Goal: Task Accomplishment & Management: Manage account settings

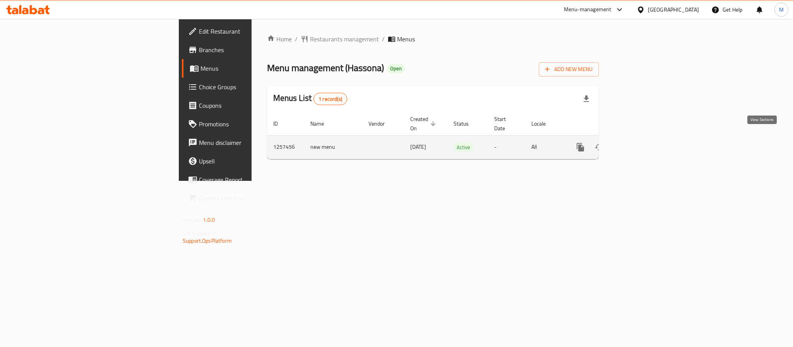
click at [641, 143] on icon "enhanced table" at bounding box center [636, 147] width 9 height 9
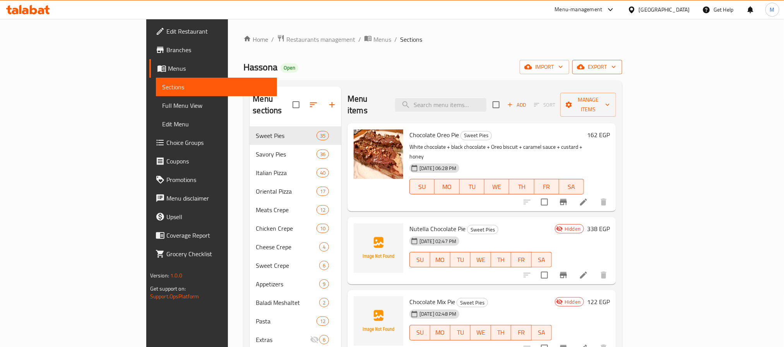
click at [622, 72] on button "export" at bounding box center [597, 67] width 50 height 14
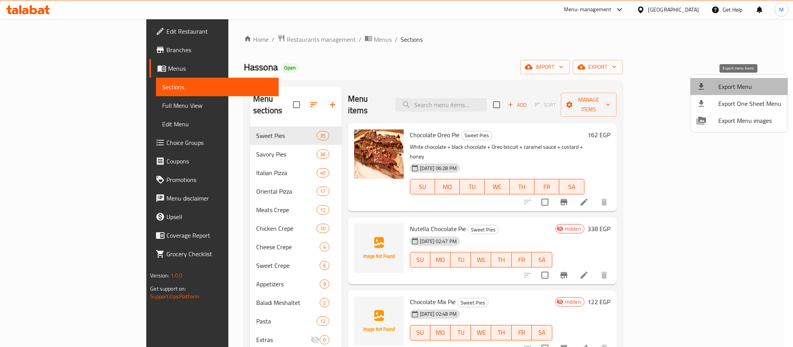
click at [743, 84] on span "Export Menu" at bounding box center [749, 86] width 63 height 9
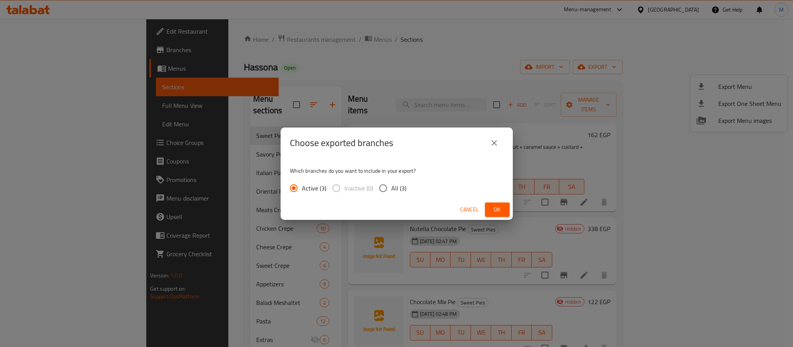
drag, startPoint x: 392, startPoint y: 189, endPoint x: 399, endPoint y: 187, distance: 6.5
click at [393, 189] on span "All (3)" at bounding box center [398, 188] width 15 height 9
click at [391, 189] on input "All (3)" at bounding box center [383, 188] width 16 height 16
radio input "true"
click at [491, 214] on span "Ok" at bounding box center [497, 210] width 12 height 10
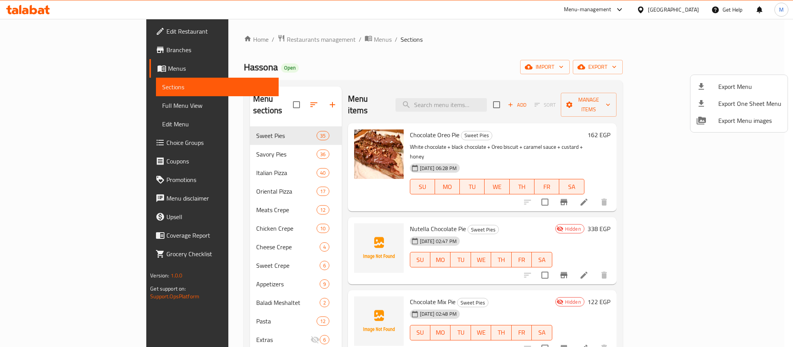
click at [685, 9] on div at bounding box center [396, 173] width 793 height 347
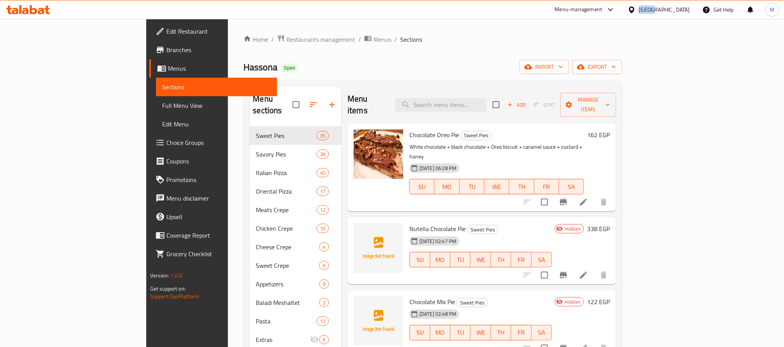
click at [685, 9] on div "[GEOGRAPHIC_DATA]" at bounding box center [664, 9] width 51 height 9
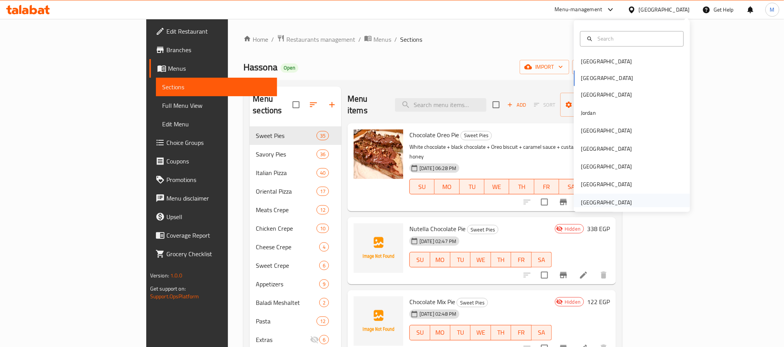
click at [581, 200] on div "[GEOGRAPHIC_DATA]" at bounding box center [606, 203] width 51 height 9
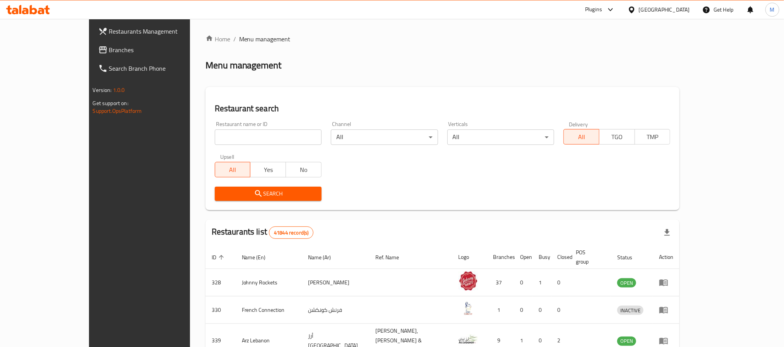
click at [215, 132] on input "search" at bounding box center [268, 137] width 107 height 15
paste input "691883"
type input "691883"
click button "Search" at bounding box center [268, 194] width 107 height 14
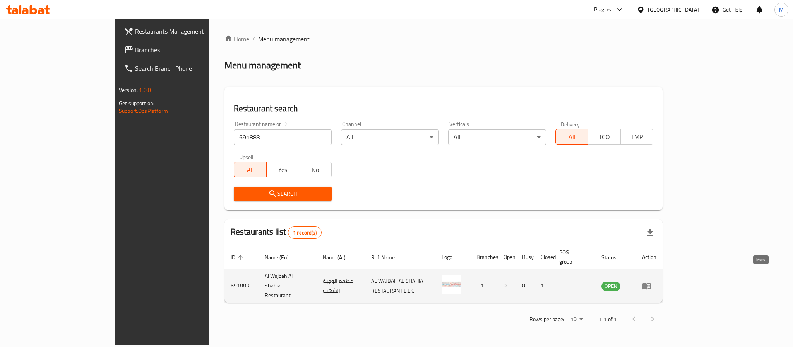
click at [656, 282] on link "enhanced table" at bounding box center [649, 286] width 14 height 9
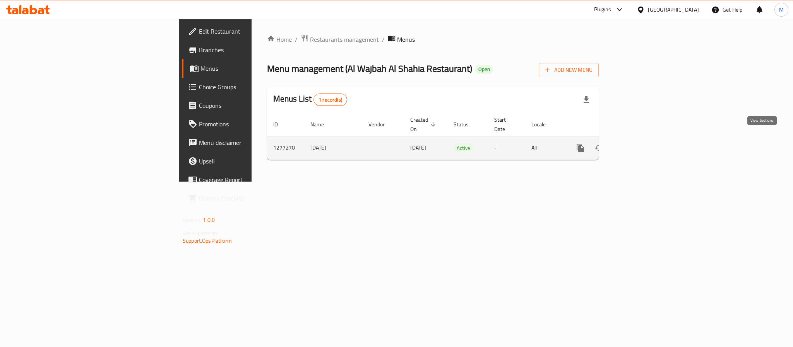
click at [645, 145] on link "enhanced table" at bounding box center [636, 148] width 19 height 19
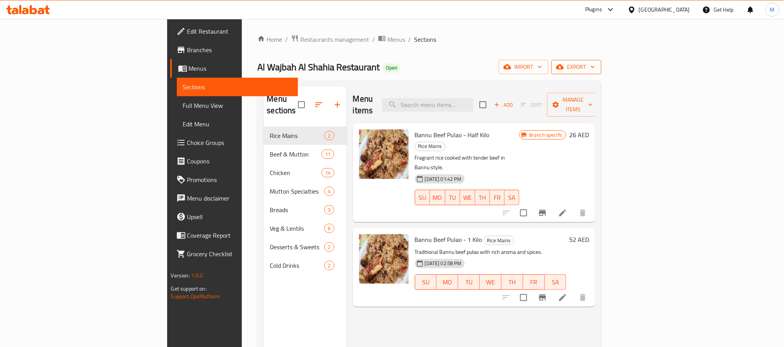
click at [601, 74] on button "export" at bounding box center [576, 67] width 50 height 14
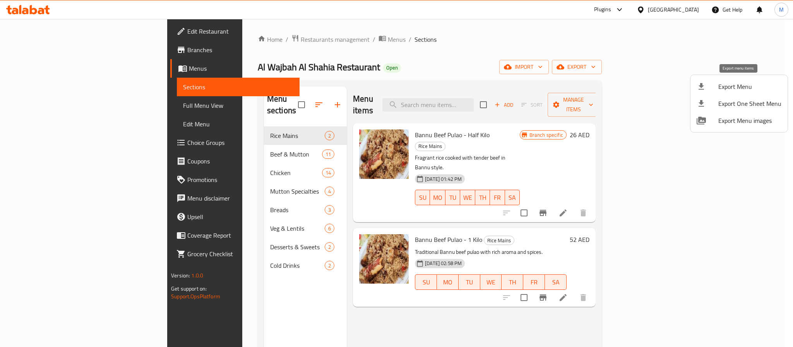
click at [726, 89] on span "Export Menu" at bounding box center [749, 86] width 63 height 9
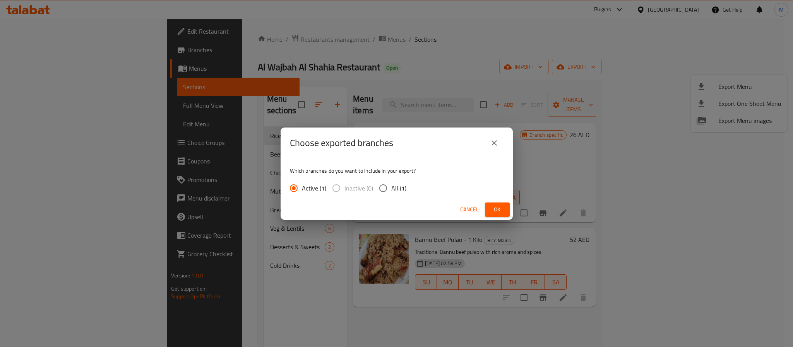
click at [402, 192] on span "All (1)" at bounding box center [398, 188] width 15 height 9
click at [391, 192] on input "All (1)" at bounding box center [383, 188] width 16 height 16
radio input "true"
click at [505, 214] on button "Ok" at bounding box center [497, 210] width 25 height 14
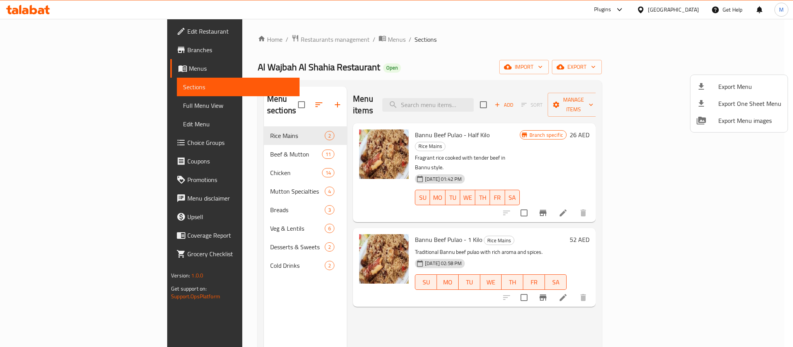
click at [489, 97] on div at bounding box center [396, 173] width 793 height 347
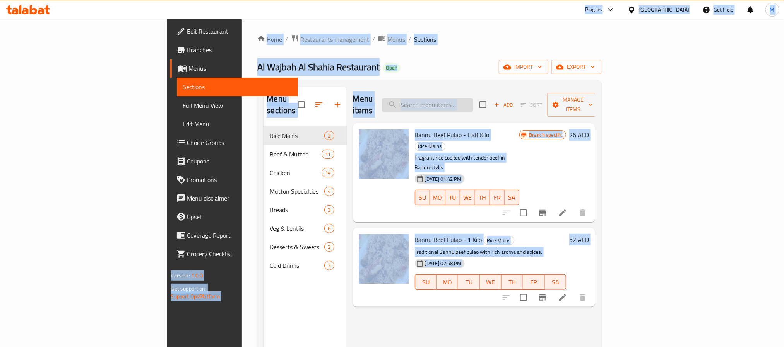
click at [473, 98] on input "search" at bounding box center [427, 105] width 91 height 14
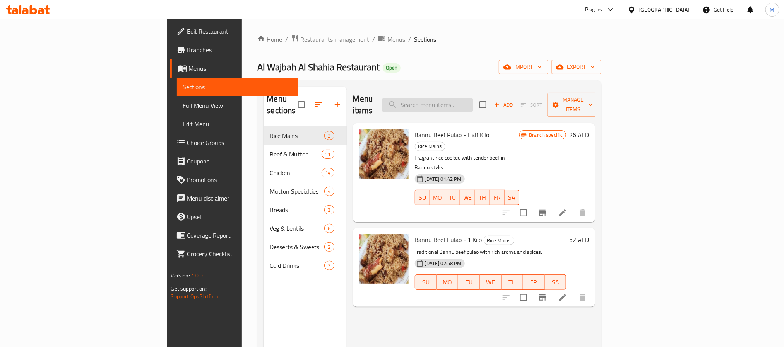
paste input "Lobya - Half Kilo"
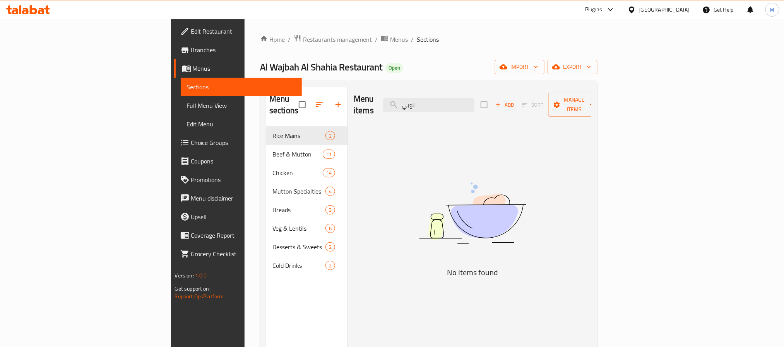
type input "لوبيا"
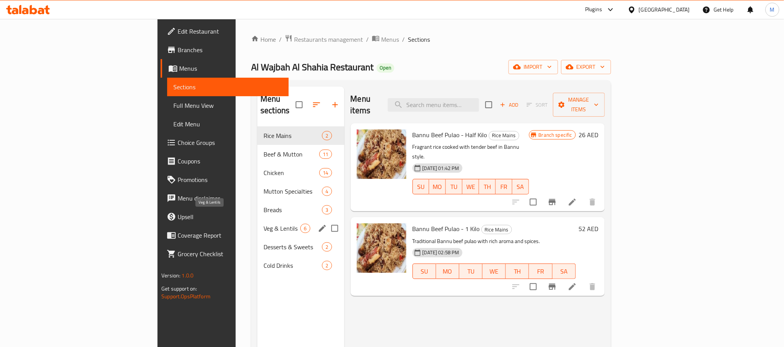
click at [264, 224] on span "Veg & Lentils" at bounding box center [282, 228] width 37 height 9
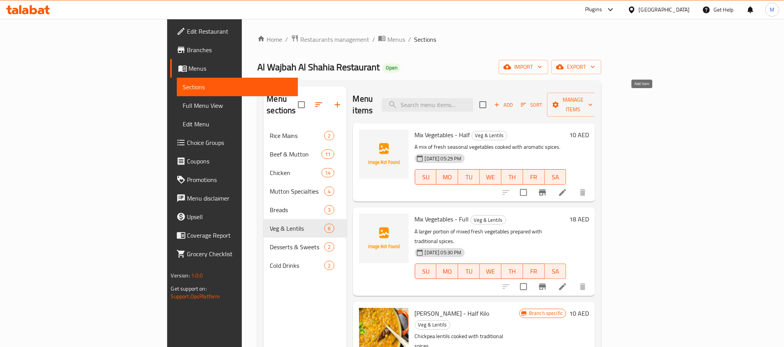
click at [514, 103] on span "Add" at bounding box center [503, 105] width 21 height 9
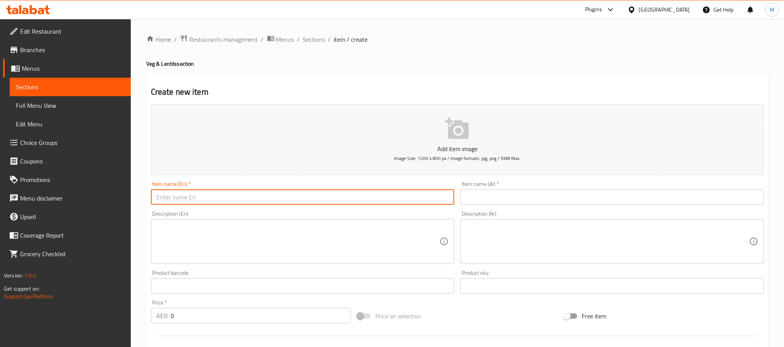
click at [269, 195] on input "text" at bounding box center [302, 197] width 303 height 15
paste input "Lobya - Half Kilo"
type input "Lobya - Half Kilo"
click at [541, 195] on input "text" at bounding box center [611, 197] width 303 height 15
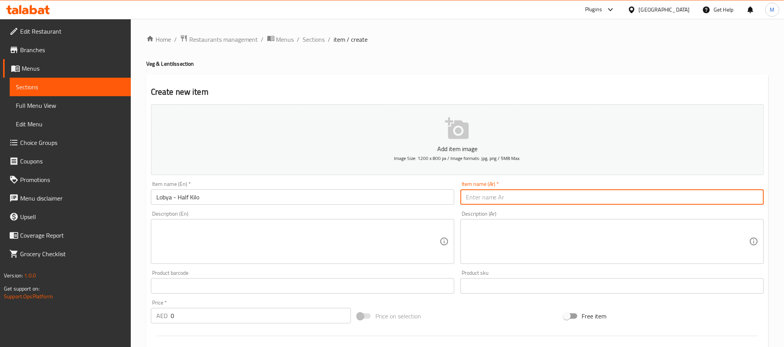
paste input "[DEMOGRAPHIC_DATA] نصف كيلو"
type input "[DEMOGRAPHIC_DATA] نصف كيلو"
click at [259, 323] on input "0" at bounding box center [261, 315] width 180 height 15
paste input "1"
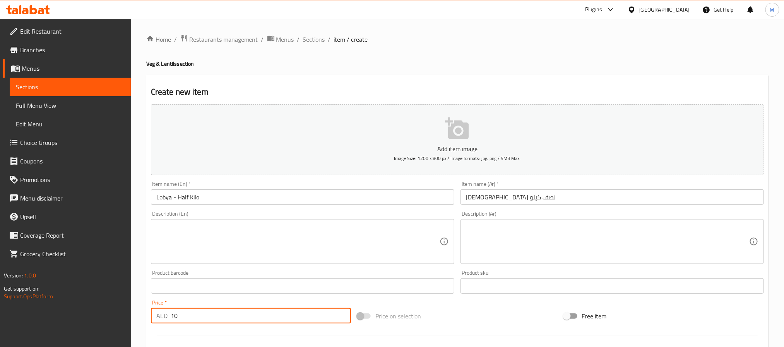
type input "10"
click at [215, 238] on textarea at bounding box center [297, 242] width 283 height 37
paste textarea "Half serving of kidney beans curry."
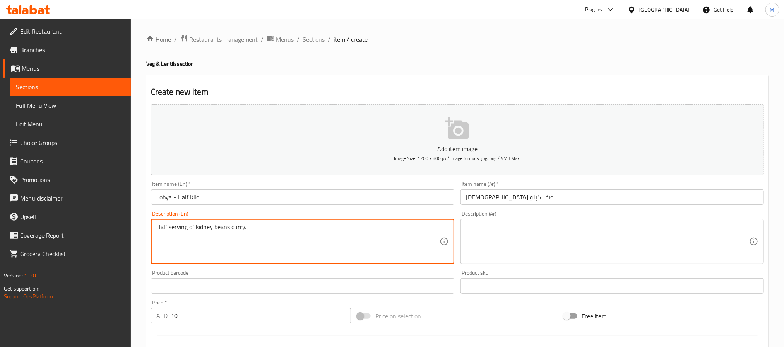
type textarea "Half serving of kidney beans curry."
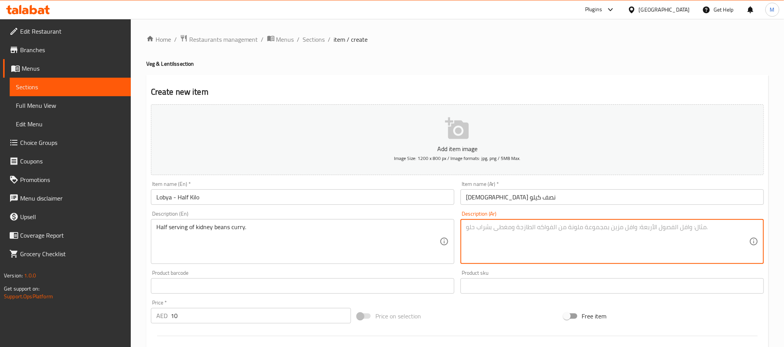
click at [528, 229] on textarea at bounding box center [607, 242] width 283 height 37
paste textarea "نصف حصة من الكاري الفاصولياء الحمراء."
type textarea "نصف حصة من الكاري الفاصولياء الحمراء."
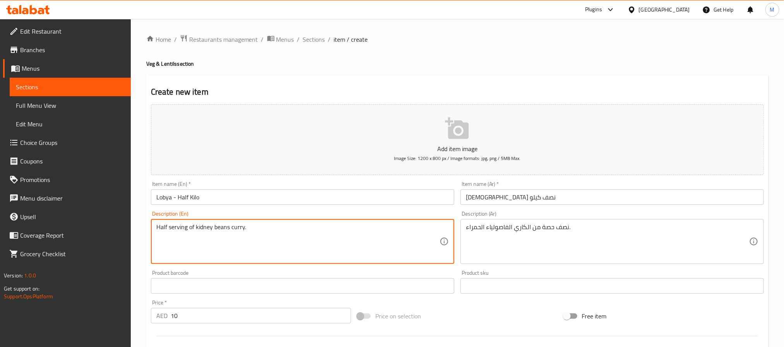
type textarea "Half serving of kidney beans curry."
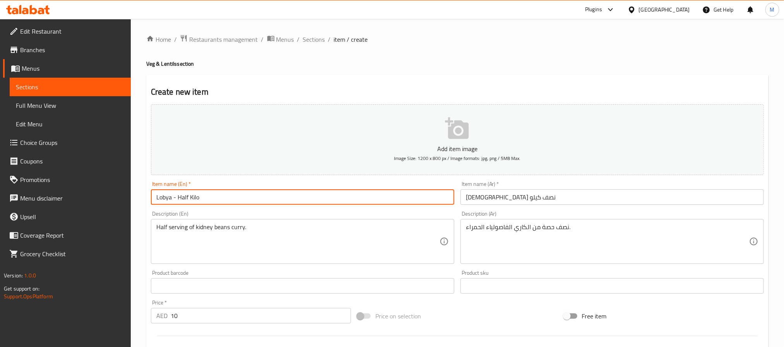
click at [302, 195] on input "Lobya - Half Kilo" at bounding box center [302, 197] width 303 height 15
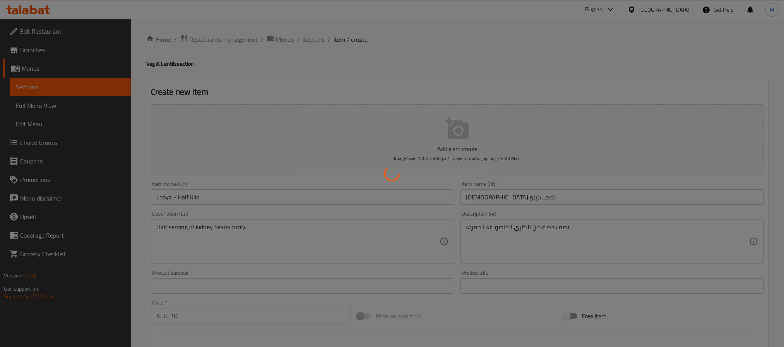
type input "0"
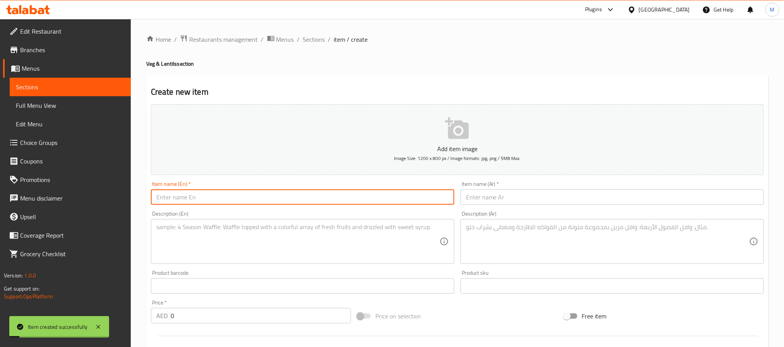
paste input "Lobya - 1 Kilo"
type input "Lobya - 1 Kilo"
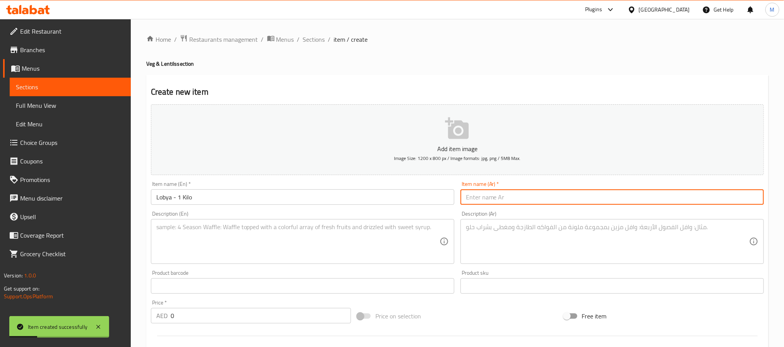
drag, startPoint x: 527, startPoint y: 195, endPoint x: 540, endPoint y: 193, distance: 12.9
click at [527, 195] on input "text" at bounding box center [611, 197] width 303 height 15
paste input "لوبيا كيلو واحد"
type input "لوبيا كيلو واحد"
drag, startPoint x: 245, startPoint y: 246, endPoint x: 258, endPoint y: 240, distance: 14.2
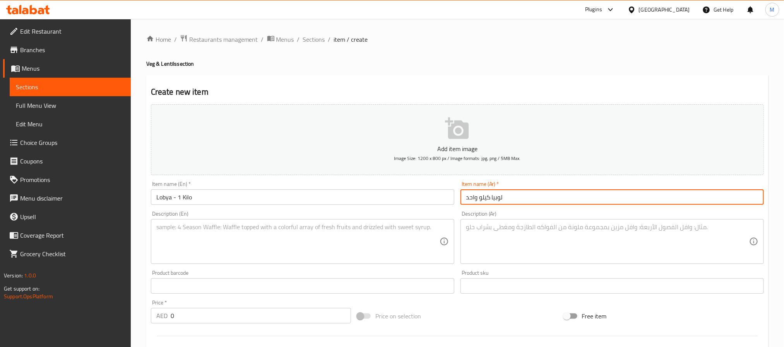
click at [245, 246] on textarea at bounding box center [297, 242] width 283 height 37
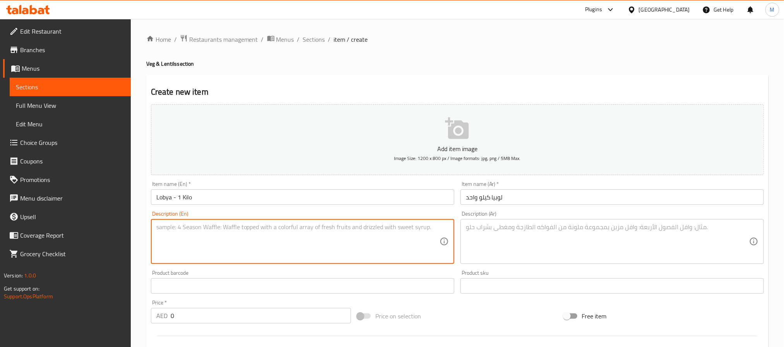
paste textarea "Full portion of spicy kidney bean curry."
type textarea "Full portion of spicy kidney bean curry."
click at [511, 241] on textarea at bounding box center [607, 242] width 283 height 37
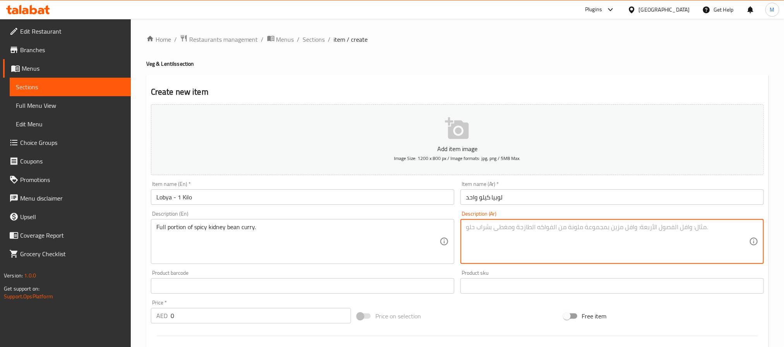
paste textarea "حصة كاملة من كاري الفاصولياء الحمراء الحار."
type textarea "حصة كاملة من كاري الفاصولياء الحمراء الحار."
click at [217, 322] on input "0" at bounding box center [261, 315] width 180 height 15
paste input "18"
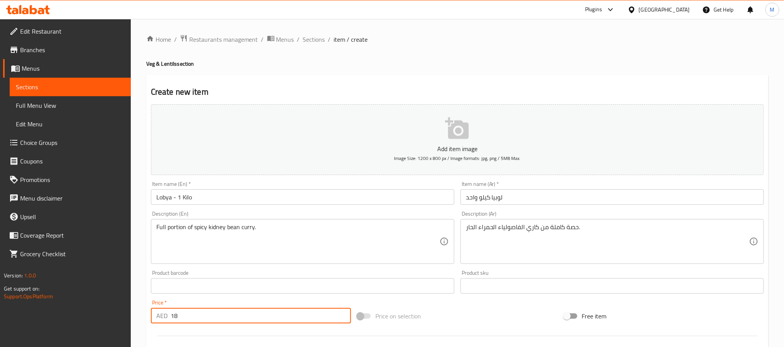
type input "18"
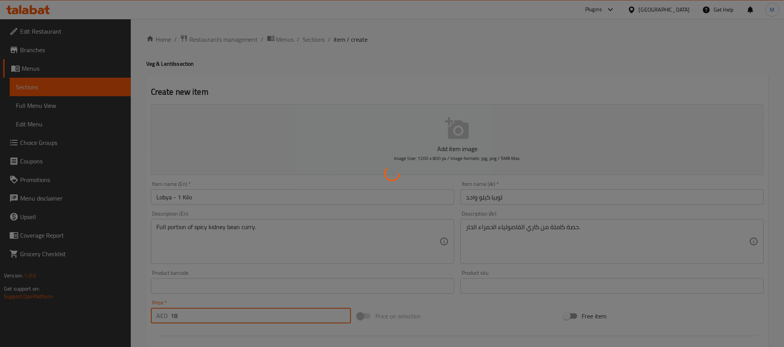
type input "0"
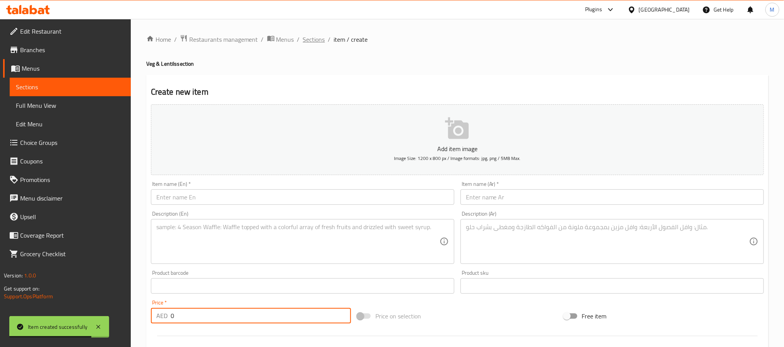
click at [316, 39] on span "Sections" at bounding box center [314, 39] width 22 height 9
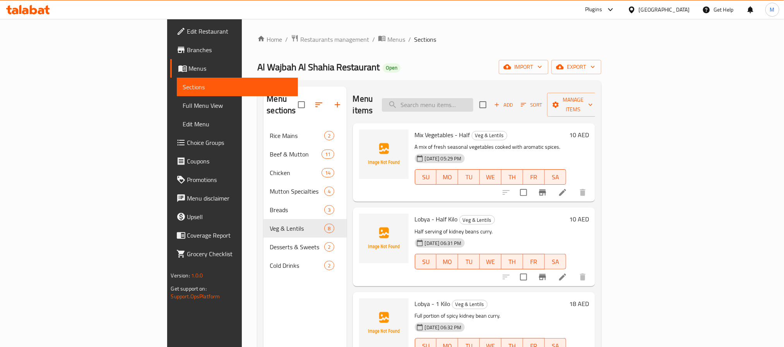
click at [473, 98] on input "search" at bounding box center [427, 105] width 91 height 14
paste input "كاري باكورا نصف كيلو"
click at [467, 103] on input "كاري باكورا نصف كيلو" at bounding box center [427, 105] width 91 height 14
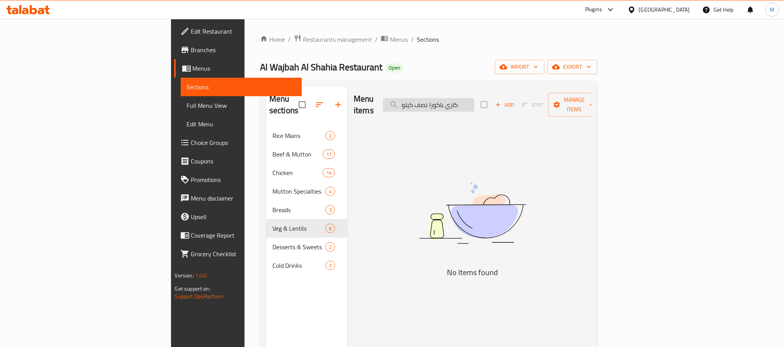
drag, startPoint x: 467, startPoint y: 103, endPoint x: 488, endPoint y: 104, distance: 20.9
click at [474, 104] on input "كاري باكورا نصف كيلو" at bounding box center [428, 105] width 91 height 14
click at [474, 99] on input "كاري باكورا نصف كيلو" at bounding box center [428, 105] width 91 height 14
paste input "باكورا"
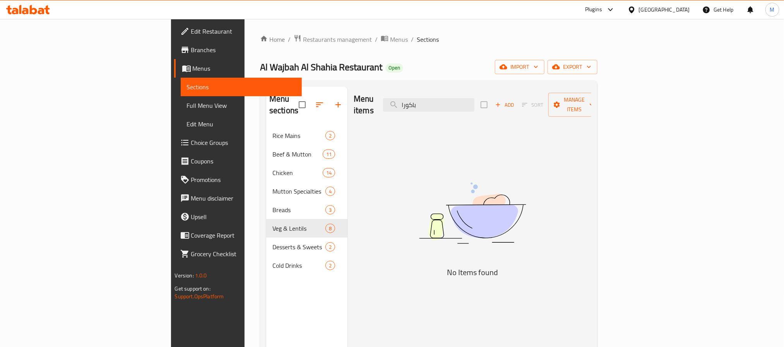
paste input "search"
type input "باكورا"
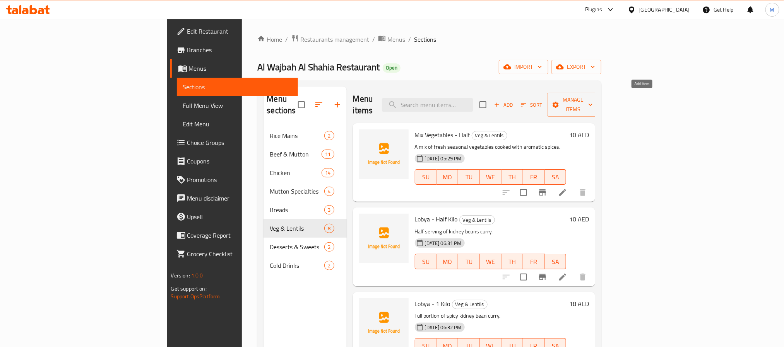
click at [514, 101] on span "Add" at bounding box center [503, 105] width 21 height 9
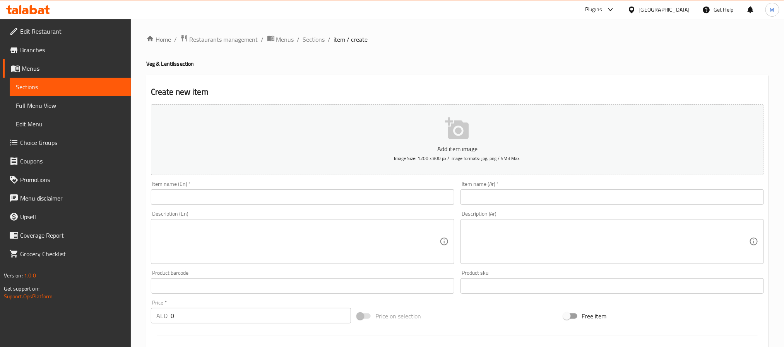
click at [500, 194] on input "text" at bounding box center [611, 197] width 303 height 15
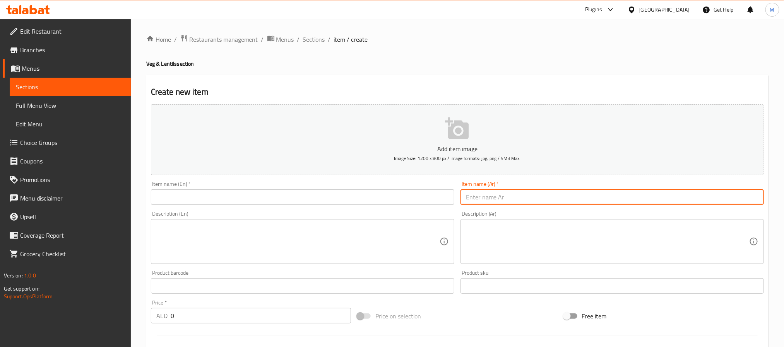
paste input "كاري باكورا نصف كيلو"
type input "كاري باكورا نصف كيلو"
click at [245, 197] on input "text" at bounding box center [302, 197] width 303 height 15
paste input "[PERSON_NAME] - Half Kilo"
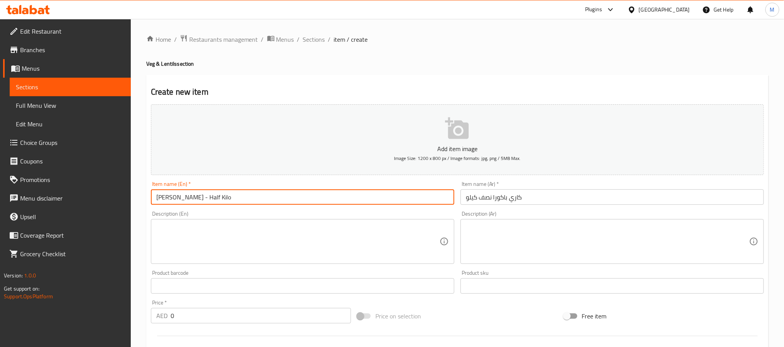
type input "[PERSON_NAME] - Half Kilo"
click at [225, 236] on textarea at bounding box center [297, 242] width 283 height 37
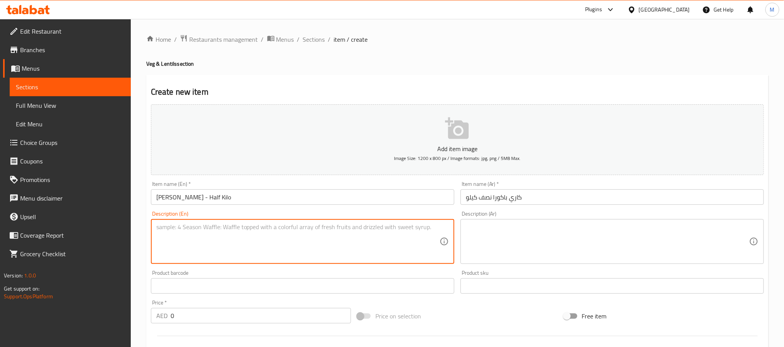
paste textarea "Yogurt-based curry with fried gram flour fritters."
type textarea "Yogurt-based curry with fried gram flour fritters."
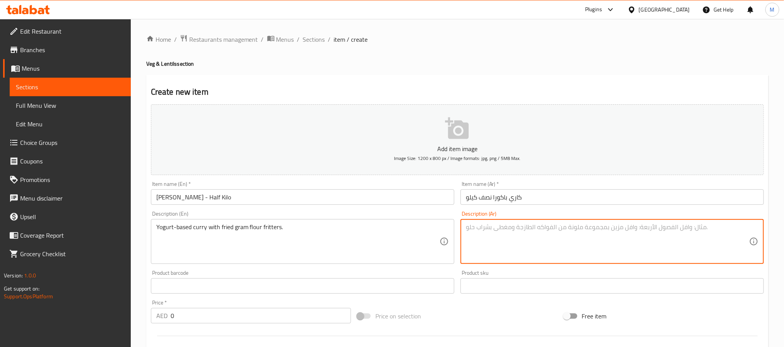
click at [506, 249] on textarea at bounding box center [607, 242] width 283 height 37
paste textarea "كاري على أساس الزبادي مع فطائر دقيق الحمص المقلية."
type textarea "كاري على أساس الزبادي مع فطائر دقيق الحمص المقلية."
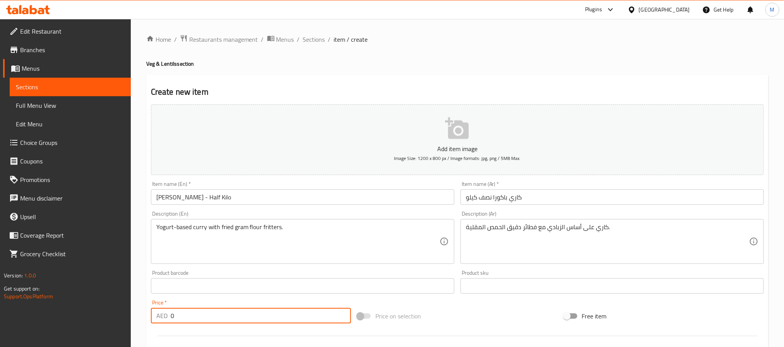
click at [221, 320] on input "0" at bounding box center [261, 315] width 180 height 15
paste input "1"
type input "10"
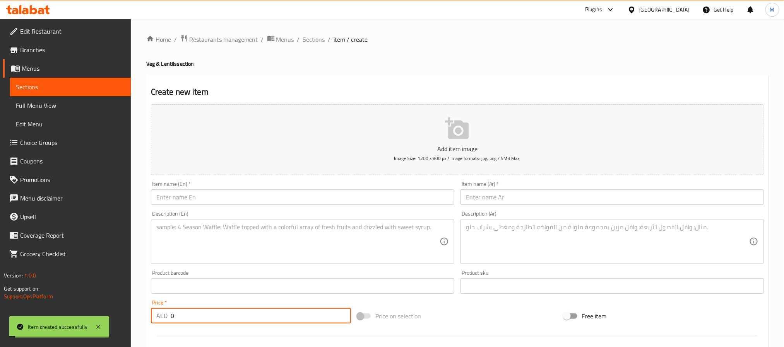
paste input "18"
type input "18"
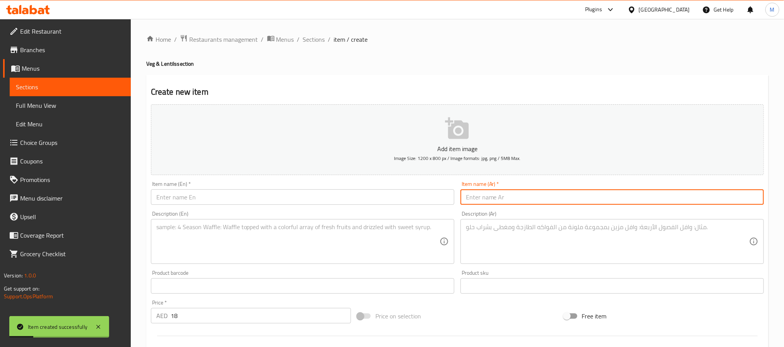
click at [514, 201] on input "text" at bounding box center [611, 197] width 303 height 15
paste input "كاري باكورا كيلو واحد"
type input "كاري باكورا كيلو واحد"
click at [199, 196] on input "text" at bounding box center [302, 197] width 303 height 15
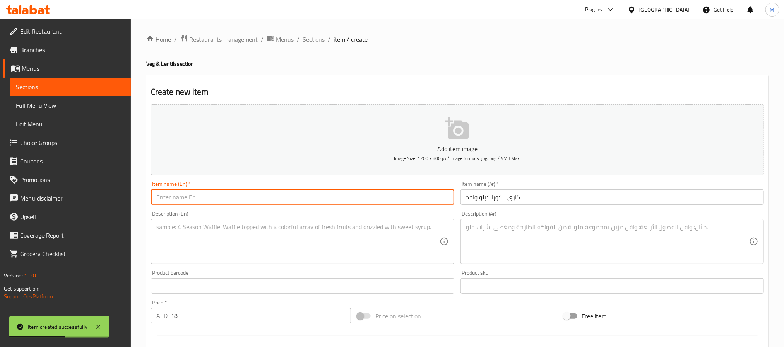
paste input "[PERSON_NAME] - 1 Kilo"
type input "[PERSON_NAME] - 1 Kilo"
click at [241, 252] on textarea at bounding box center [297, 242] width 283 height 37
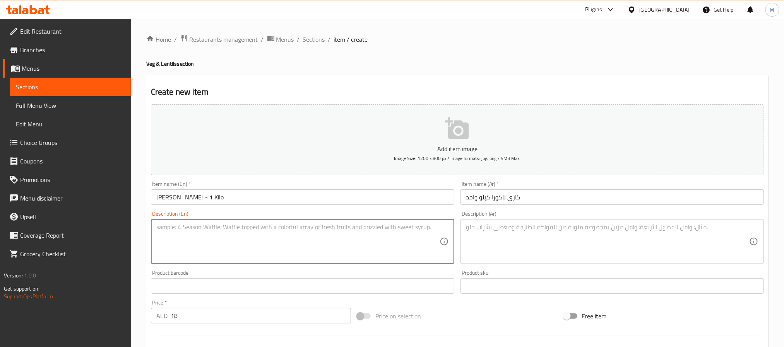
paste textarea "Full portion of tangy yogurt curry with pakoras."
type textarea "Full portion of tangy yogurt curry with pakoras."
click at [519, 236] on textarea at bounding box center [607, 242] width 283 height 37
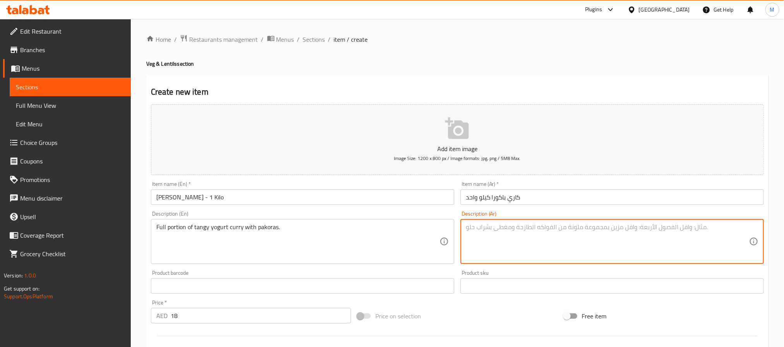
paste textarea "حصة كاملة من الكاري الزبادي اللذيذ مع الباكورا."
type textarea "حصة كاملة من الكاري الزبادي اللذيذ مع الباكورا."
click at [359, 196] on input "[PERSON_NAME] - 1 Kilo" at bounding box center [302, 197] width 303 height 15
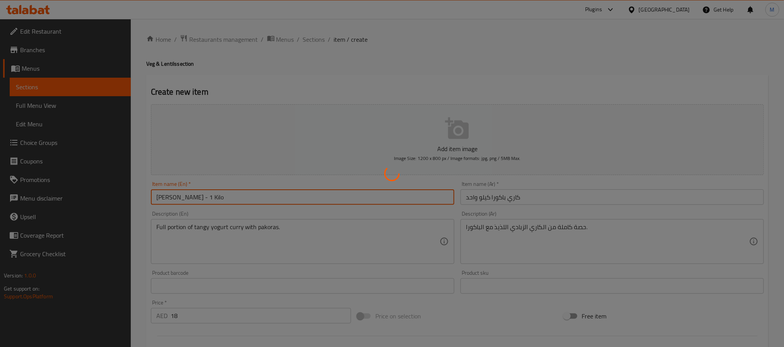
type input "0"
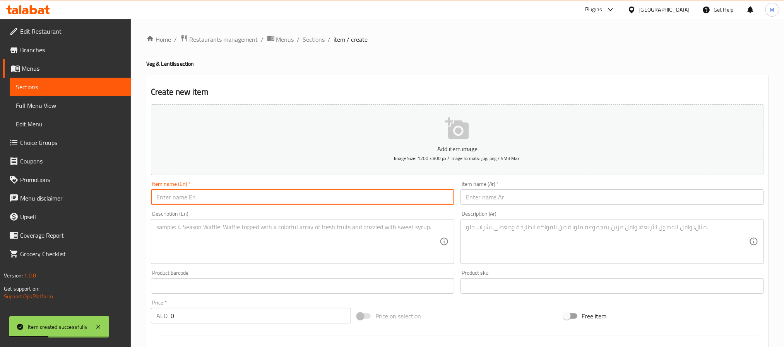
paste input "Bindi - Half Kilo"
type input "Bindi - Half Kilo"
click at [497, 195] on input "text" at bounding box center [611, 197] width 303 height 15
paste input "باميّة نصف كيلو"
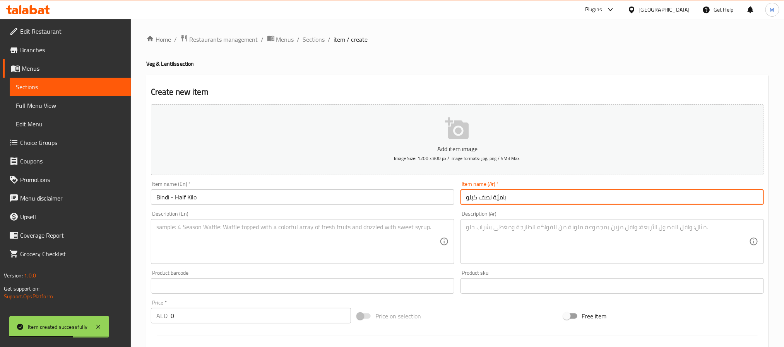
type input "باميّة نصف كيلو"
click at [270, 234] on textarea at bounding box center [297, 242] width 283 height 37
paste textarea "Fried okra cooked with onions and spices."
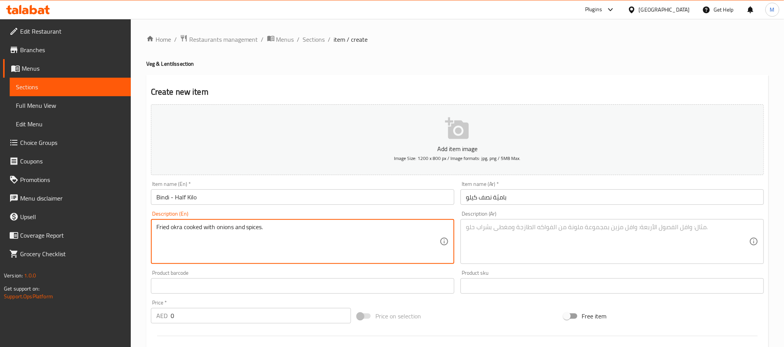
type textarea "Fried okra cooked with onions and spices."
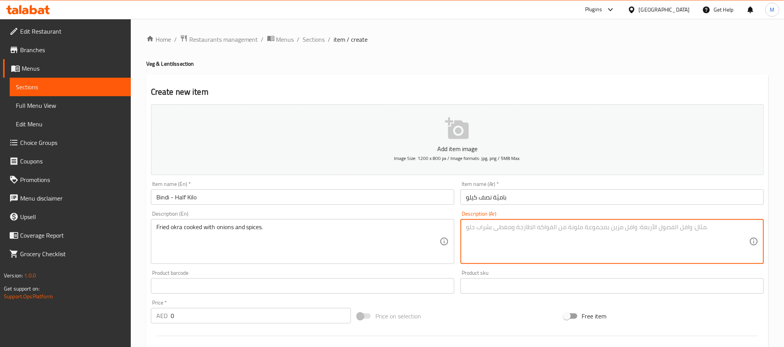
click at [534, 228] on textarea at bounding box center [607, 242] width 283 height 37
paste textarea "بامية مقلية مطبوخة مع البصل والبهارات."
type textarea "بامية مقلية مطبوخة مع البصل والبهارات."
click at [307, 316] on input "0" at bounding box center [261, 315] width 180 height 15
paste input "13"
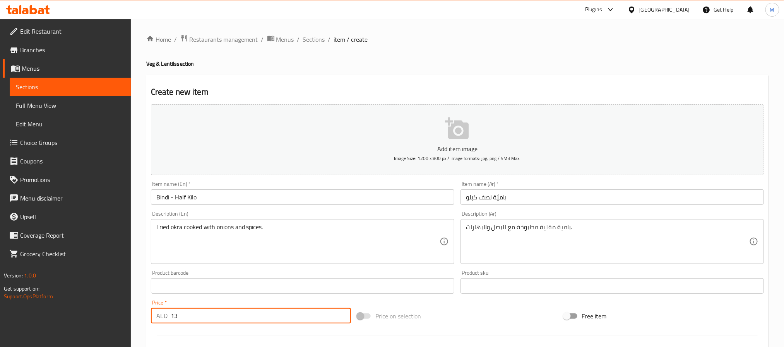
type input "13"
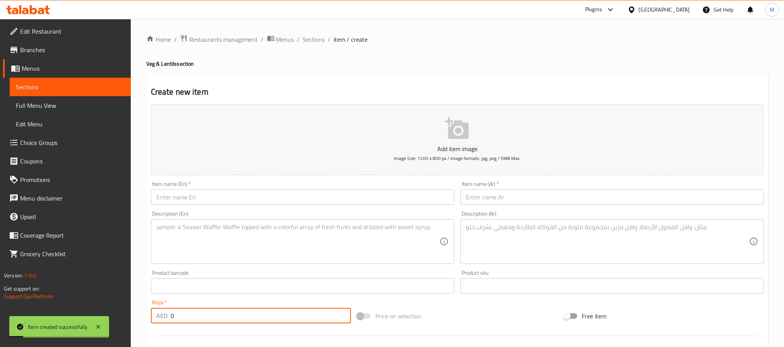
paste input "23"
type input "23"
click at [489, 193] on input "text" at bounding box center [611, 197] width 303 height 15
paste input "باميّة كيلو واحد"
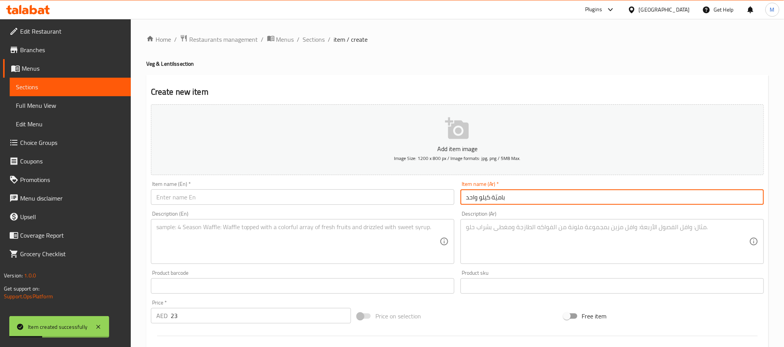
type input "باميّة كيلو واحد"
click at [310, 194] on input "text" at bounding box center [302, 197] width 303 height 15
paste input "Bindi - 1 Kilo"
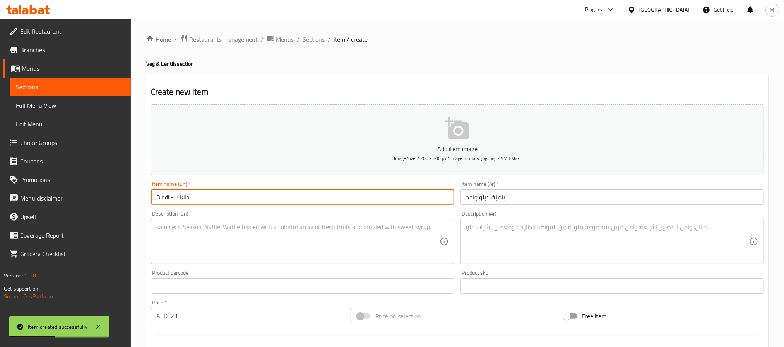
type input "Bindi - 1 Kilo"
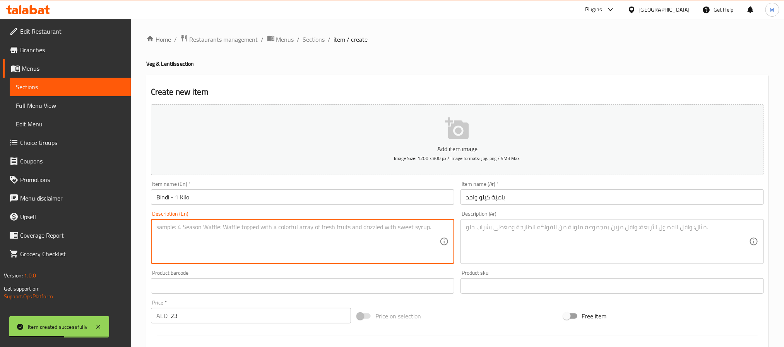
click at [260, 231] on textarea at bounding box center [297, 242] width 283 height 37
paste textarea "Full serving of [PERSON_NAME] with [PERSON_NAME]."
type textarea "Full serving of [PERSON_NAME] with [PERSON_NAME]."
click at [526, 233] on textarea at bounding box center [607, 242] width 283 height 37
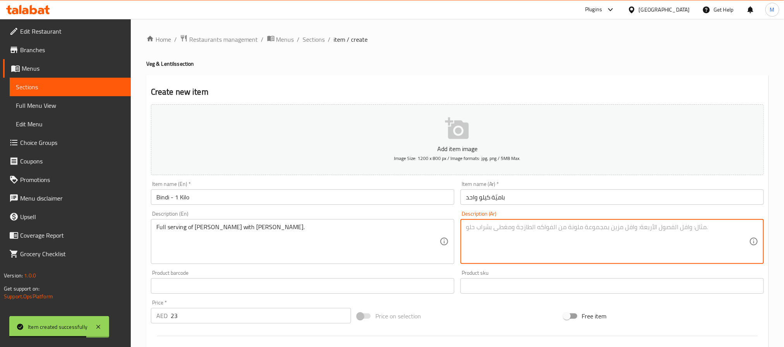
paste textarea "وجبة كاملة من الكاري البامية مع البهارات الغنية."
type textarea "وجبة كاملة من الكاري البامية مع البهارات الغنية."
click at [370, 197] on input "Bindi - 1 Kilo" at bounding box center [302, 197] width 303 height 15
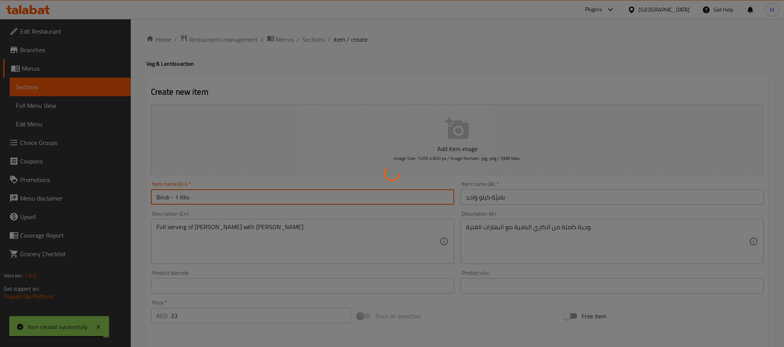
type input "0"
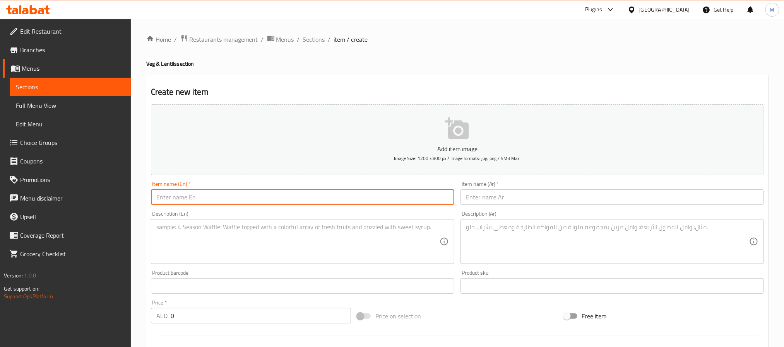
click at [526, 202] on input "text" at bounding box center [611, 197] width 303 height 15
paste input "كاريلا نصف كيلو"
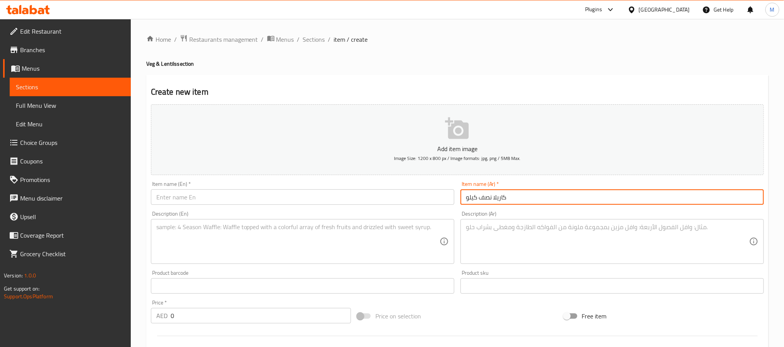
click at [502, 200] on input "كاريلا نصف كيلو" at bounding box center [611, 197] width 303 height 15
type input "كاريلا نصف كيلو"
click at [308, 202] on input "text" at bounding box center [302, 197] width 303 height 15
paste input "Karela - Half Kilo"
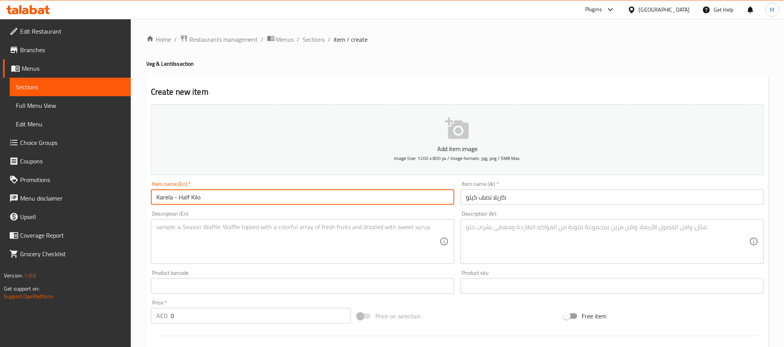
type input "Karela - Half Kilo"
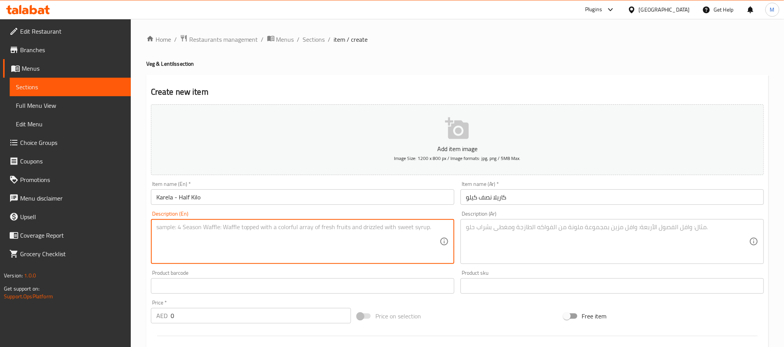
click at [250, 228] on textarea at bounding box center [297, 242] width 283 height 37
paste textarea "Bitter gourd curry with aromatic spices."
type textarea "Bitter gourd curry with aromatic spices."
click at [520, 244] on textarea at bounding box center [607, 242] width 283 height 37
paste textarea "كاري القرع المر مع التوابل العطرية."
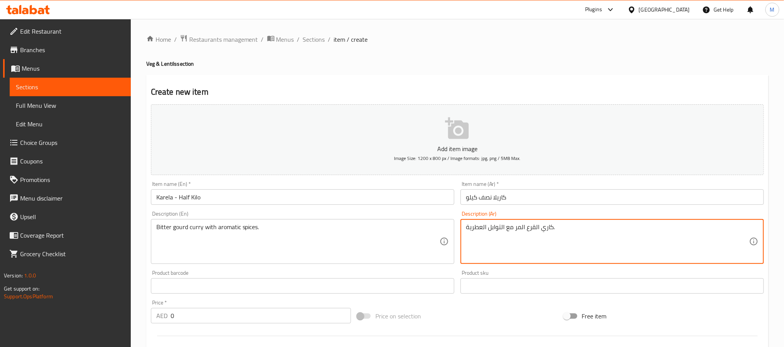
type textarea "كاري القرع المر مع التوابل العطرية."
click at [245, 320] on input "0" at bounding box center [261, 315] width 180 height 15
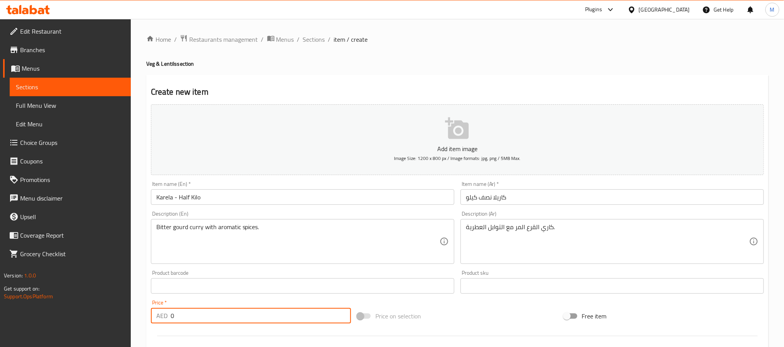
paste input "13"
type input "13"
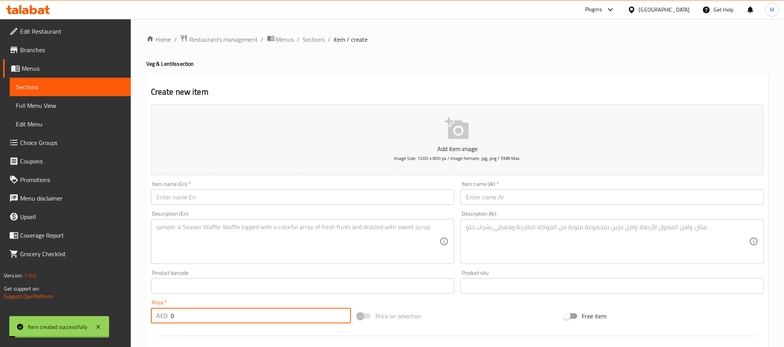
paste input "23"
type input "23"
click at [500, 200] on input "text" at bounding box center [611, 197] width 303 height 15
paste input "كاريلا كيلو واحد"
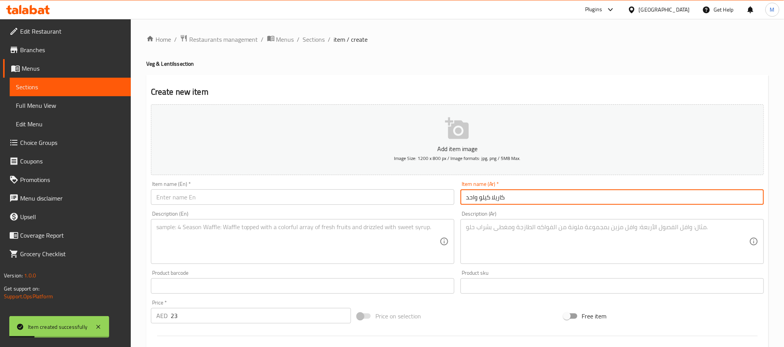
type input "كاريلا كيلو واحد"
drag, startPoint x: 246, startPoint y: 193, endPoint x: 252, endPoint y: 197, distance: 6.7
click at [246, 193] on input "text" at bounding box center [302, 197] width 303 height 15
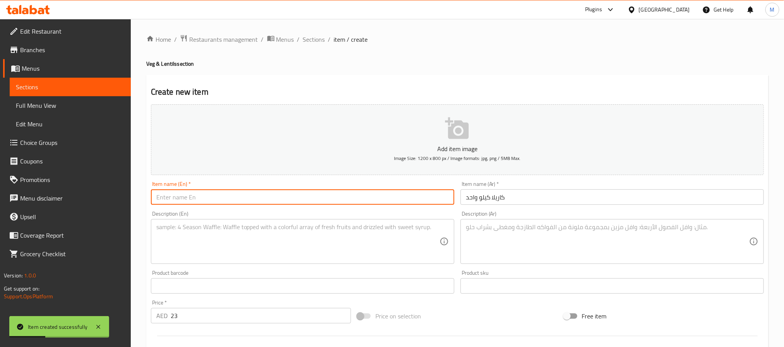
paste input "Karela - 1 Kilo"
type input "Karela - 1 Kilo"
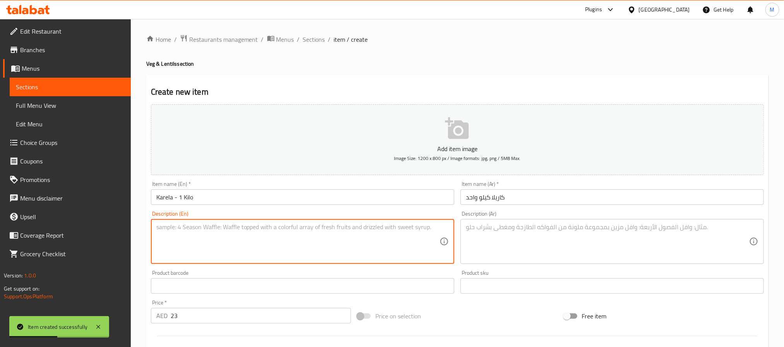
click at [229, 237] on textarea at bounding box center [297, 242] width 283 height 37
paste textarea "Full portion of bitter gourd cooked with onions and herbs."
type textarea "Full portion of bitter gourd cooked with onions and herbs."
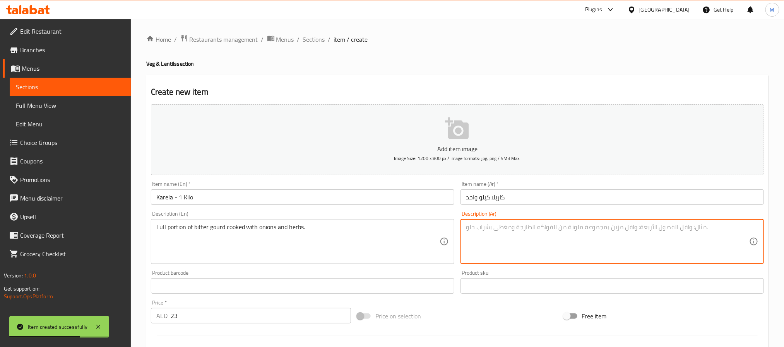
click at [515, 240] on textarea at bounding box center [607, 242] width 283 height 37
paste textarea "حصة كاملة من القرع المر المطبوخ مع البصل والأعشاب."
type textarea "حصة كاملة من القرع المر المطبوخ مع البصل والأعشاب."
click at [365, 197] on input "Karela - 1 Kilo" at bounding box center [302, 197] width 303 height 15
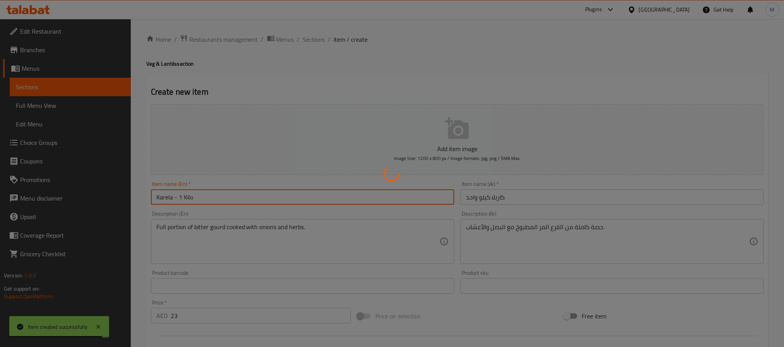
type input "0"
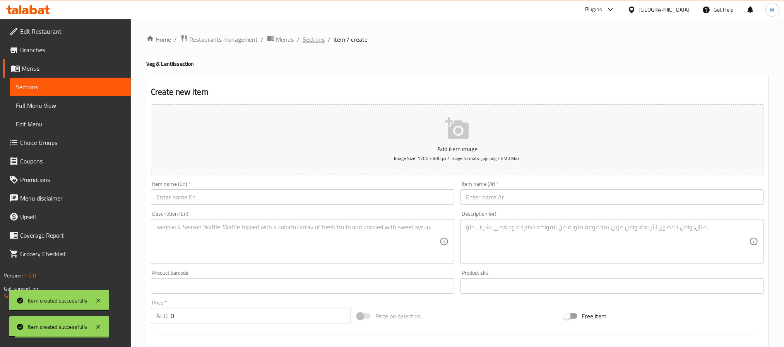
click at [314, 42] on span "Sections" at bounding box center [314, 39] width 22 height 9
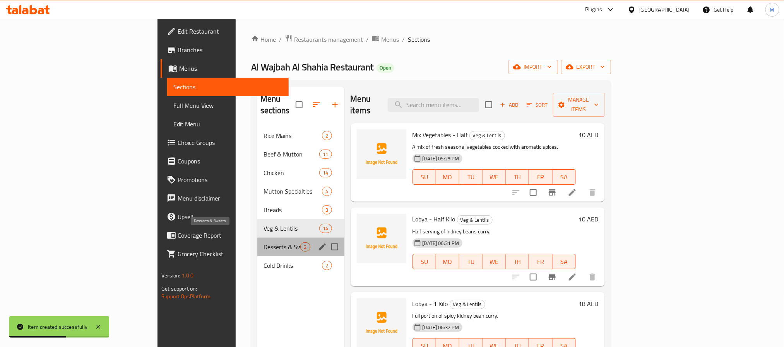
click at [264, 243] on span "Desserts & Sweets" at bounding box center [282, 247] width 37 height 9
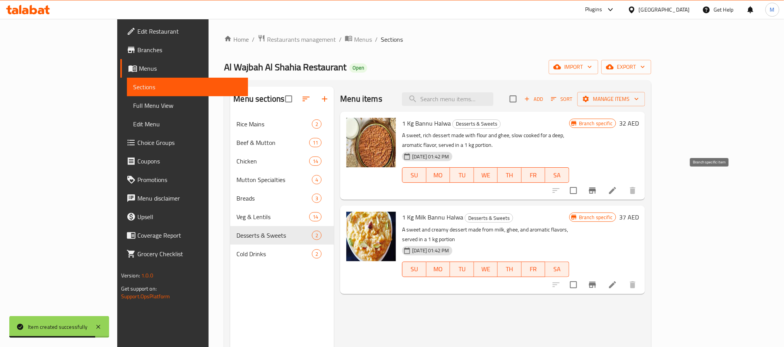
click at [596, 188] on icon "Branch-specific-item" at bounding box center [592, 191] width 7 height 6
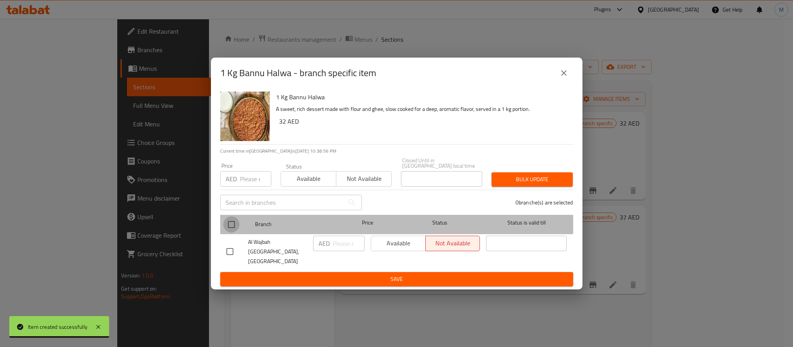
click at [233, 229] on input "checkbox" at bounding box center [231, 225] width 16 height 16
checkbox input "true"
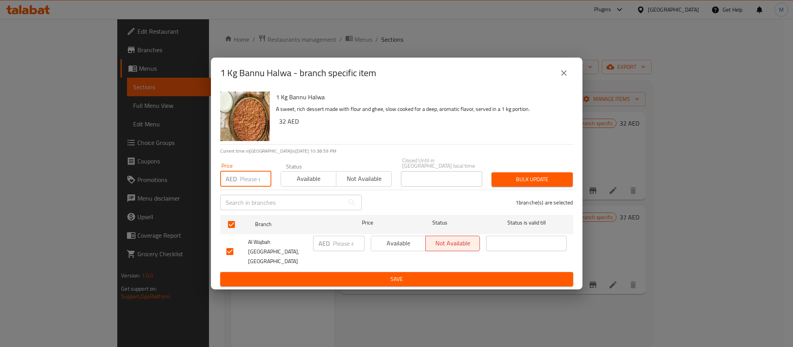
click at [248, 186] on input "number" at bounding box center [255, 178] width 31 height 15
paste input "46"
type input "46"
click at [540, 183] on span "Bulk update" at bounding box center [532, 180] width 69 height 10
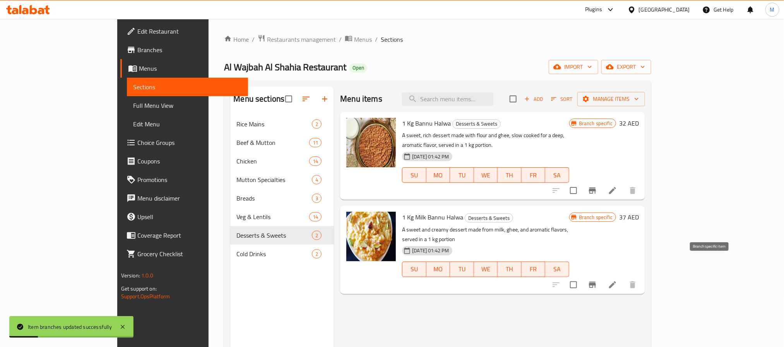
click at [597, 281] on icon "Branch-specific-item" at bounding box center [592, 285] width 9 height 9
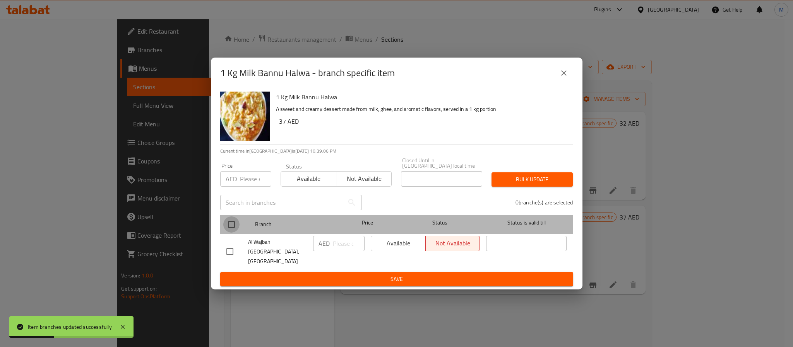
drag, startPoint x: 230, startPoint y: 229, endPoint x: 251, endPoint y: 201, distance: 34.3
click at [231, 229] on input "checkbox" at bounding box center [231, 225] width 16 height 16
checkbox input "true"
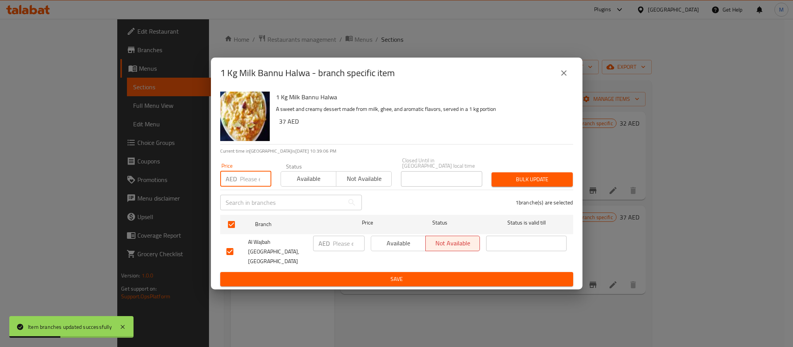
click at [253, 187] on input "number" at bounding box center [255, 178] width 31 height 15
paste input "65"
type input "65"
click at [528, 185] on span "Bulk update" at bounding box center [532, 180] width 69 height 10
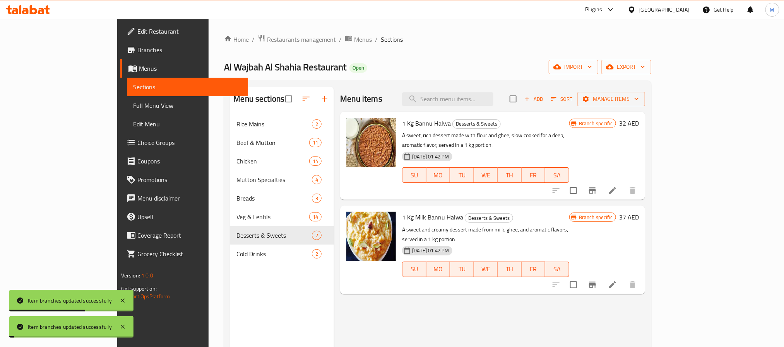
click at [616, 187] on icon at bounding box center [612, 190] width 7 height 7
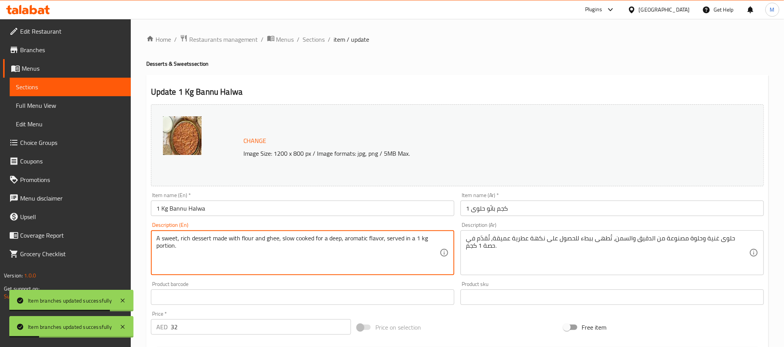
paste textarea "Classic semolina halwa rich in ghee and nuts."
type textarea "Classic semolina halwa rich in ghee and nuts."
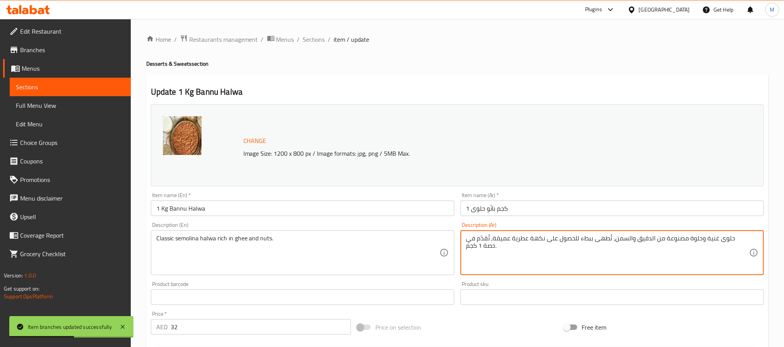
paste textarea "نّو مصنوعة من السميد والسمن والمكسرات"
paste textarea "لسميد الكلاسيكية الغنية بالسمن والمكسرات."
type textarea "حلوى السميد الكلاسيكية الغنية بالسمن والمكسرات."
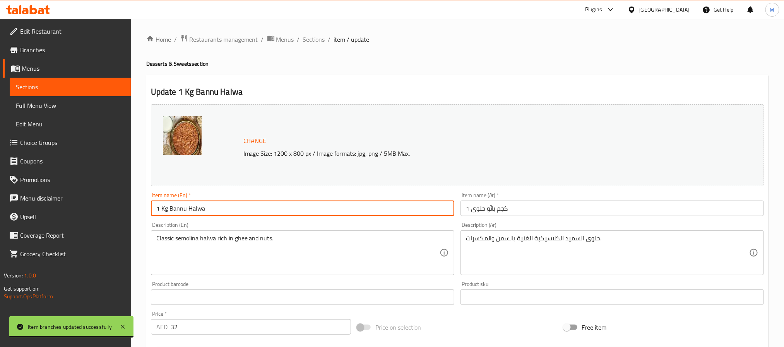
click at [374, 207] on input "1 Kg Bannu Halwa" at bounding box center [302, 208] width 303 height 15
click at [288, 210] on input "1 Kg Bannu Halwa" at bounding box center [302, 208] width 303 height 15
paste input "Bannu Halwa - Kilo"
type input "Bannu Halwa - Kilo"
click at [503, 209] on input "1 كجم بانّو حلوى" at bounding box center [611, 208] width 303 height 15
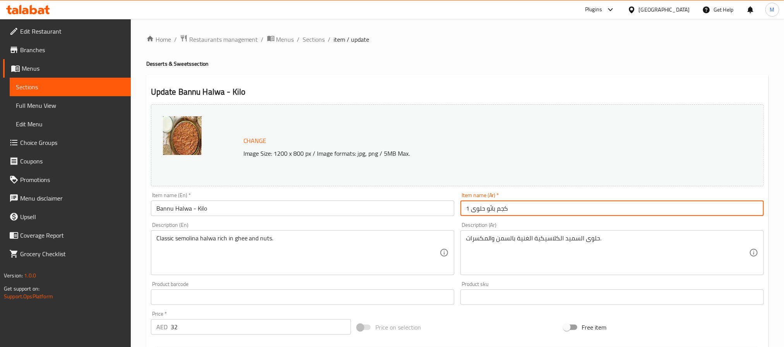
click at [503, 209] on input "1 كجم بانّو حلوى" at bounding box center [611, 208] width 303 height 15
type input "بانّو حلوى كيلو"
click at [321, 43] on span "Sections" at bounding box center [314, 39] width 22 height 9
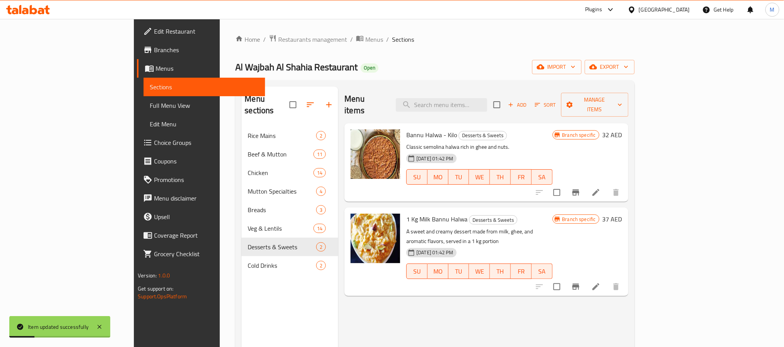
click at [601, 282] on icon at bounding box center [595, 286] width 9 height 9
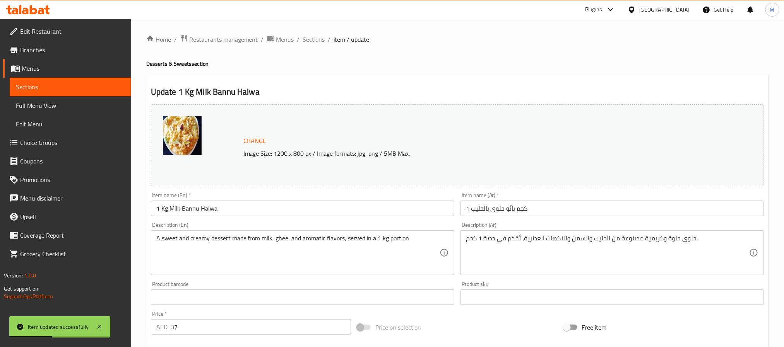
click at [296, 209] on input "1 Kg Milk Bannu Halwa" at bounding box center [302, 208] width 303 height 15
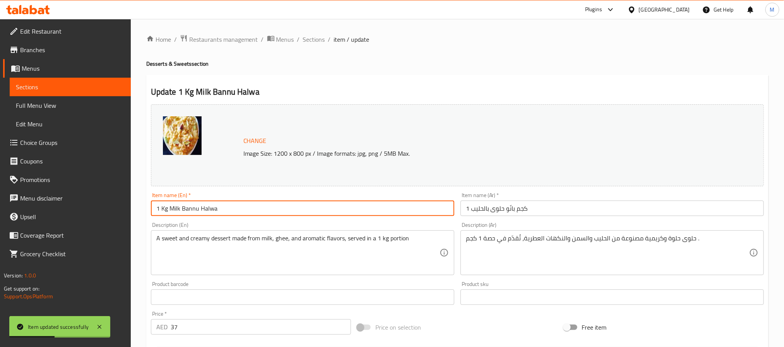
paste input "Bannu Milk Halwa -Kilo"
type input "Bannu Milk Halwa -Kilo"
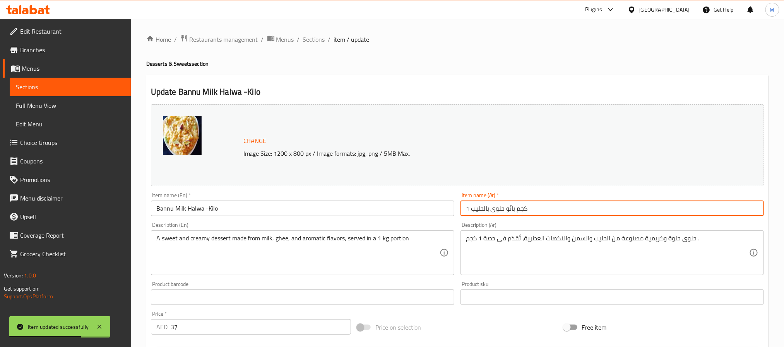
click at [544, 209] on input "1 كجم بانّو حلوى بالحليب" at bounding box center [611, 208] width 303 height 15
paste input "حلوى بانو بالحليب -كيلو"
type input "حلوى بانو بالحليب -كيلو"
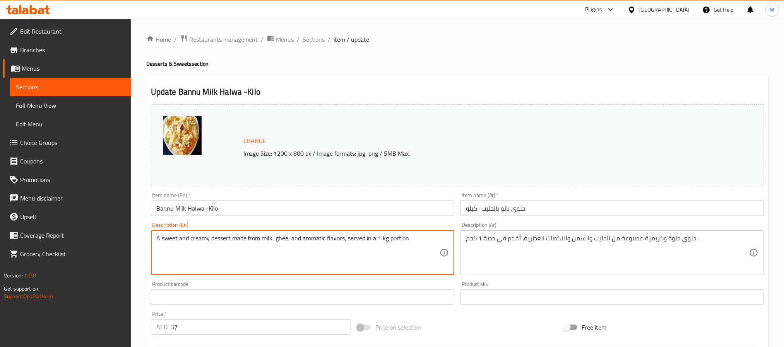
paste textarea "Creamy halwa made with milk, sugar, and cardamom."
type textarea "Creamy halwa made with milk, sugar, and cardamom."
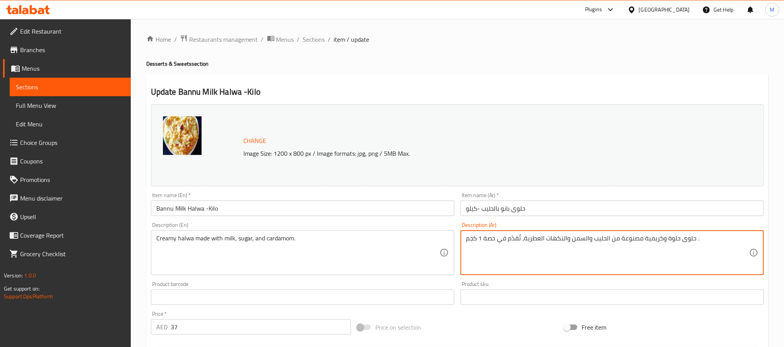
paste textarea "كريمية مصنوعة من الحليب والسكر والهيل"
type textarea "حلوى كريمية مصنوعة من الحليب والسكر والهيل."
click at [389, 214] on input "Bannu Milk Halwa -Kilo" at bounding box center [302, 208] width 303 height 15
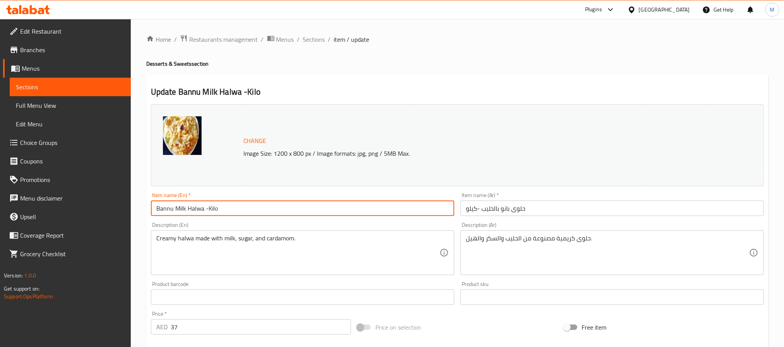
click at [315, 42] on span "Sections" at bounding box center [314, 39] width 22 height 9
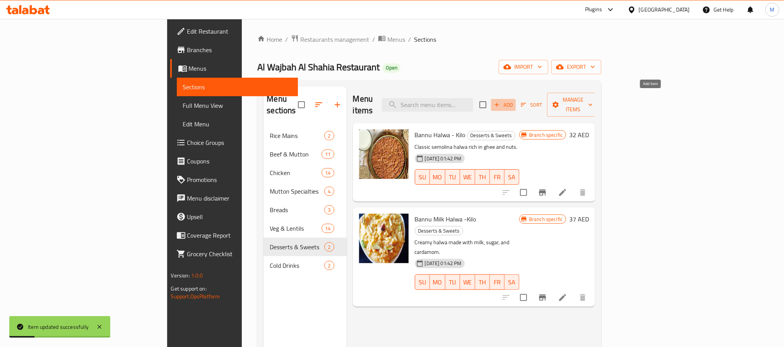
click at [514, 101] on span "Add" at bounding box center [503, 105] width 21 height 9
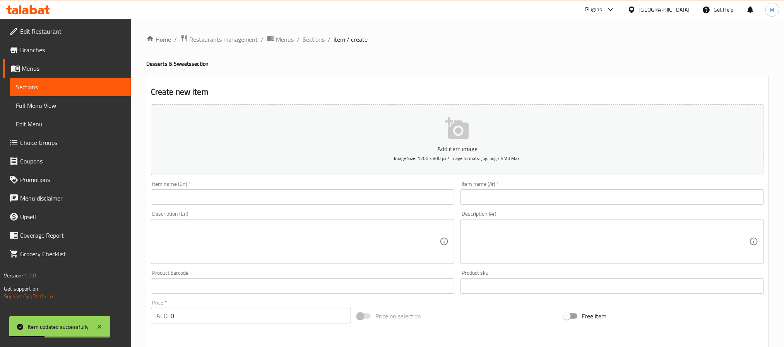
click at [212, 193] on input "text" at bounding box center [302, 197] width 303 height 15
paste input "[PERSON_NAME] - Kilo"
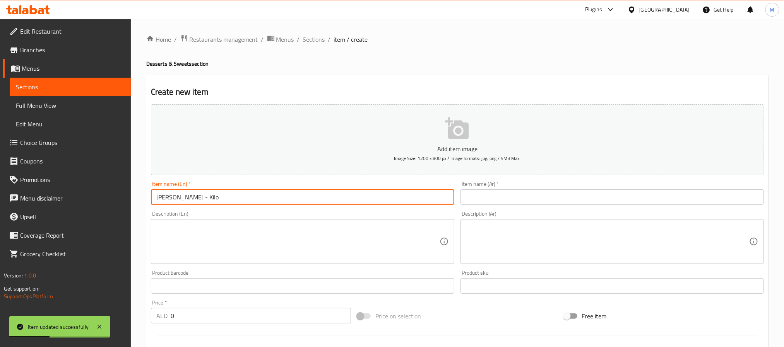
type input "[PERSON_NAME] - Kilo"
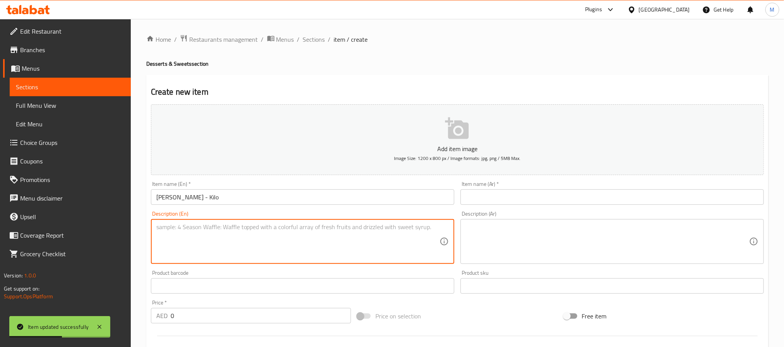
click at [299, 238] on textarea at bounding box center [297, 242] width 283 height 37
paste textarea "Sweet pumpkin dessert cooked with milk and sugar."
type textarea "Sweet pumpkin dessert cooked with milk and sugar."
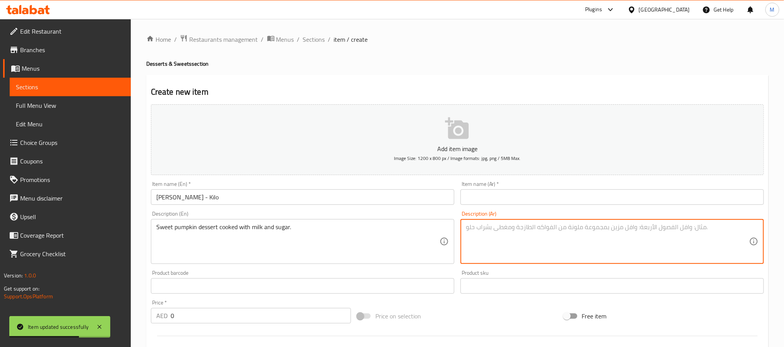
click at [516, 228] on textarea at bounding box center [607, 242] width 283 height 37
paste textarea "حلوى اليقطين اللذيذة المطبوخة بالحليب والسكر."
type textarea "حلوى اليقطين اللذيذة المطبوخة بالحليب والسكر."
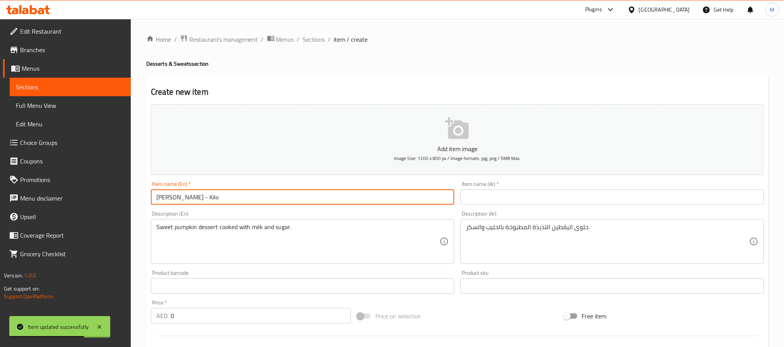
click at [354, 197] on input "[PERSON_NAME] - Kilo" at bounding box center [302, 197] width 303 height 15
click at [523, 200] on input "text" at bounding box center [611, 197] width 303 height 15
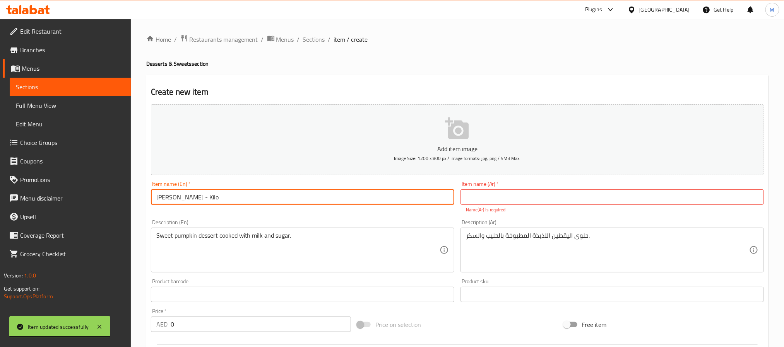
click at [158, 199] on input "[PERSON_NAME] - Kilo" at bounding box center [302, 197] width 303 height 15
drag, startPoint x: 158, startPoint y: 199, endPoint x: 177, endPoint y: 199, distance: 18.6
click at [177, 199] on input "[PERSON_NAME] - Kilo" at bounding box center [302, 197] width 303 height 15
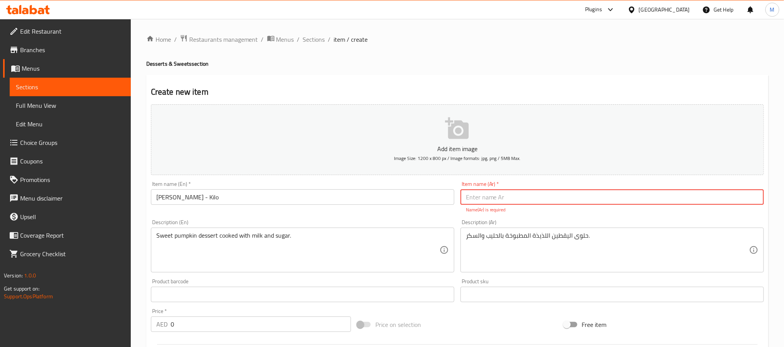
click at [498, 194] on input "text" at bounding box center [611, 197] width 303 height 15
paste input "حلوى الكادو"
type input "حلوى الكادو كيلو"
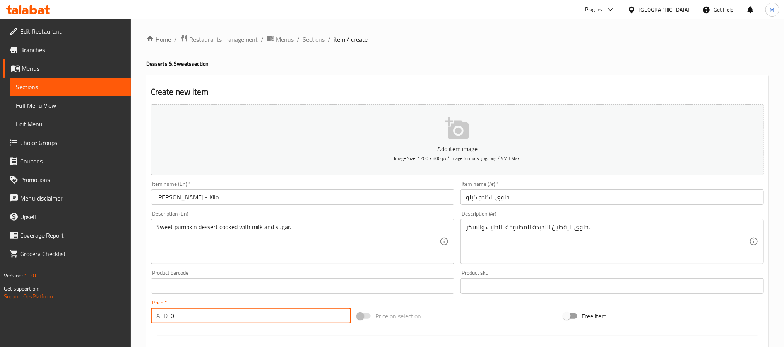
click at [290, 316] on input "0" at bounding box center [261, 315] width 180 height 15
paste input "52"
type input "52"
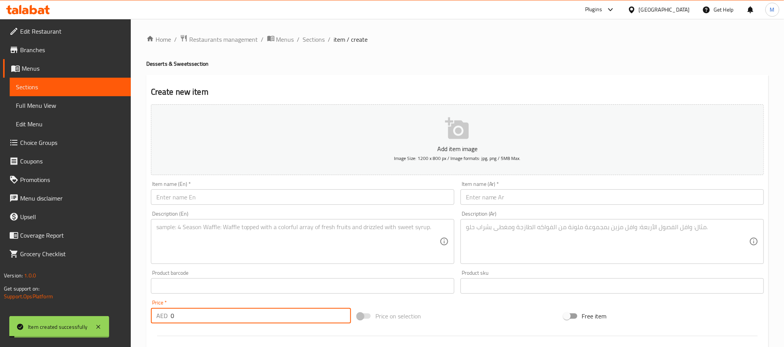
paste input "13"
type input "13"
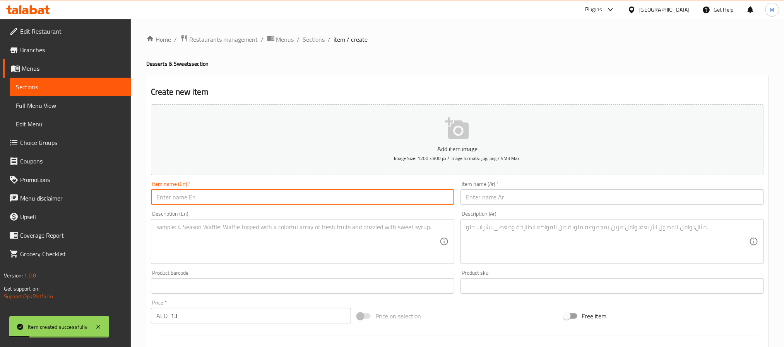
click at [273, 195] on input "text" at bounding box center [302, 197] width 303 height 15
paste input "[PERSON_NAME]"
type input "[PERSON_NAME]"
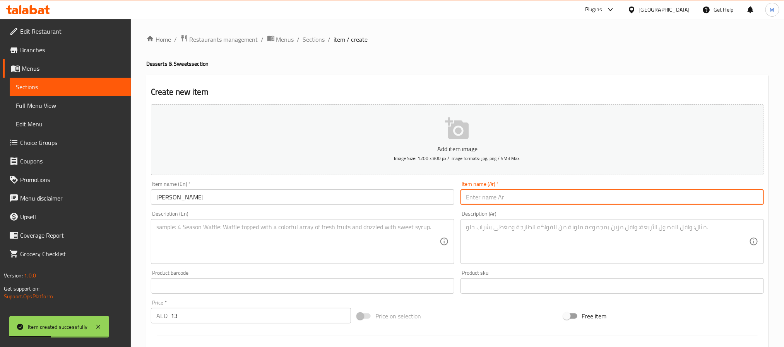
click at [518, 194] on input "text" at bounding box center [611, 197] width 303 height 15
paste input "[PERSON_NAME]"
type input "[PERSON_NAME]"
drag, startPoint x: 295, startPoint y: 244, endPoint x: 346, endPoint y: 193, distance: 72.5
click at [296, 243] on textarea at bounding box center [297, 242] width 283 height 37
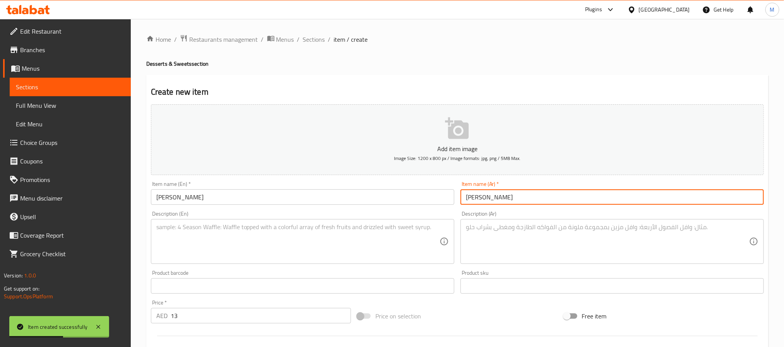
paste textarea "Sweet saffron rice with nuts and dry fruits."
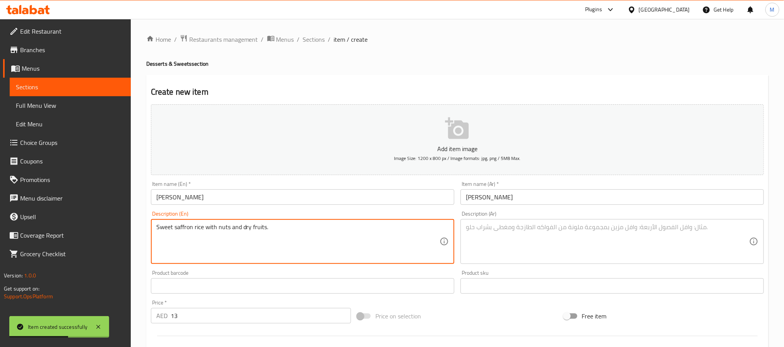
type textarea "Sweet saffron rice with nuts and dry fruits."
click at [493, 242] on textarea at bounding box center [607, 242] width 283 height 37
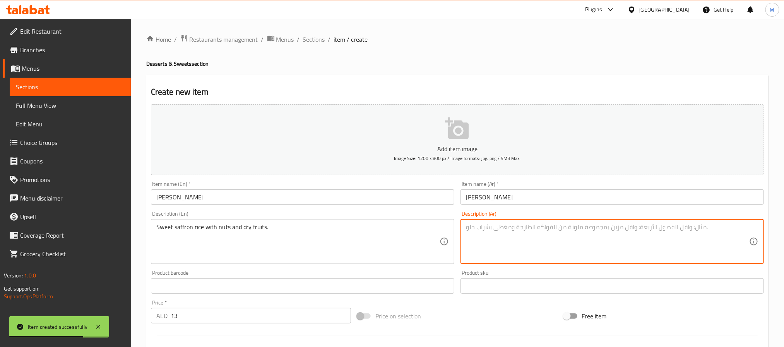
paste textarea "أرز الزعفران الحلو مع المكسرات والفواكه المجففة."
type textarea "أرز الزعفران الحلو مع المكسرات والفواكه المجففة."
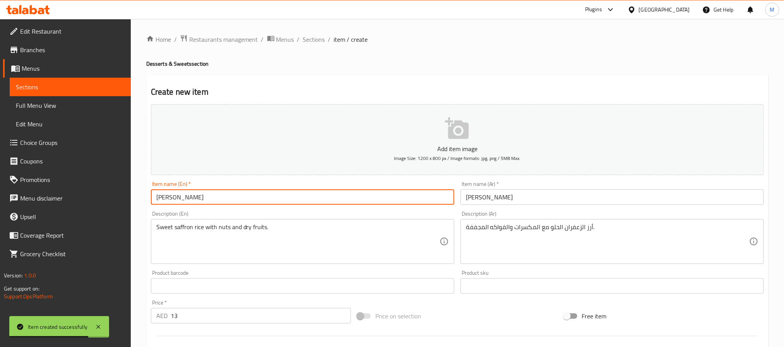
click at [389, 195] on input "[PERSON_NAME]" at bounding box center [302, 197] width 303 height 15
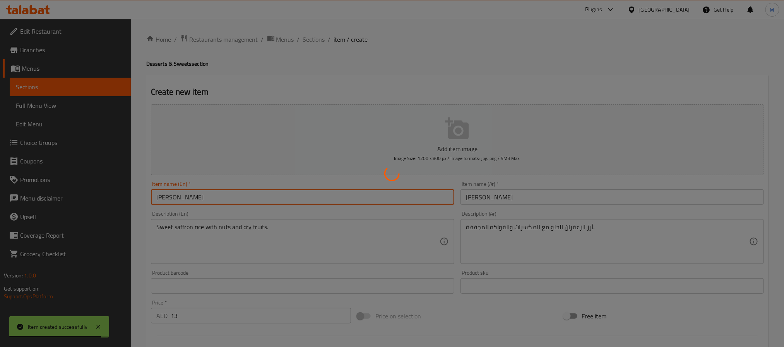
type input "0"
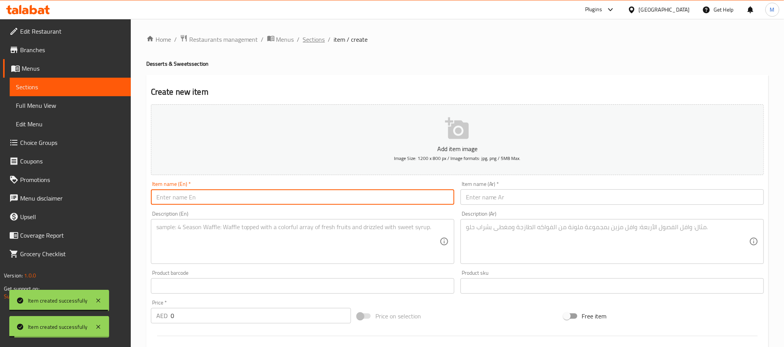
click at [318, 42] on span "Sections" at bounding box center [314, 39] width 22 height 9
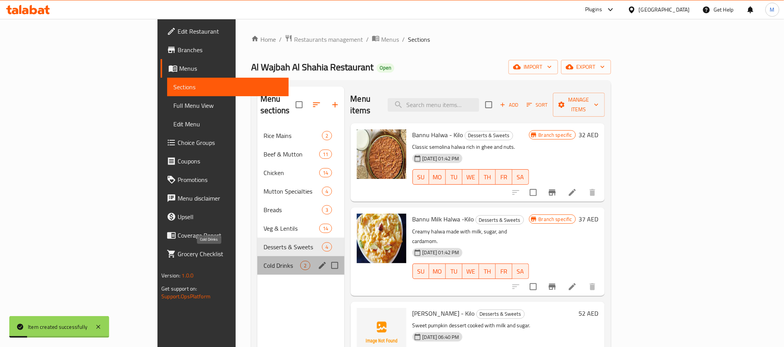
click at [264, 261] on span "Cold Drinks" at bounding box center [282, 265] width 37 height 9
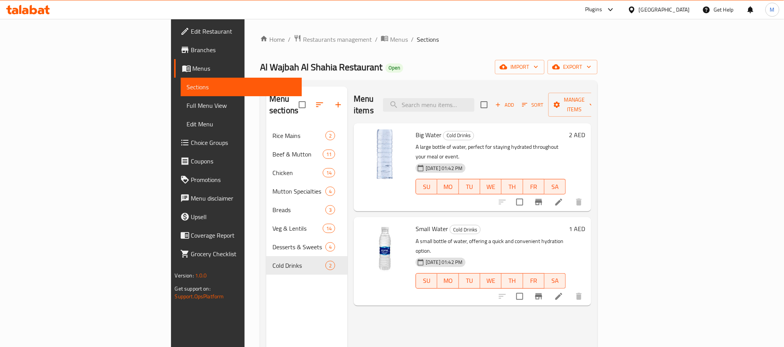
click at [515, 101] on span "Add" at bounding box center [504, 105] width 21 height 9
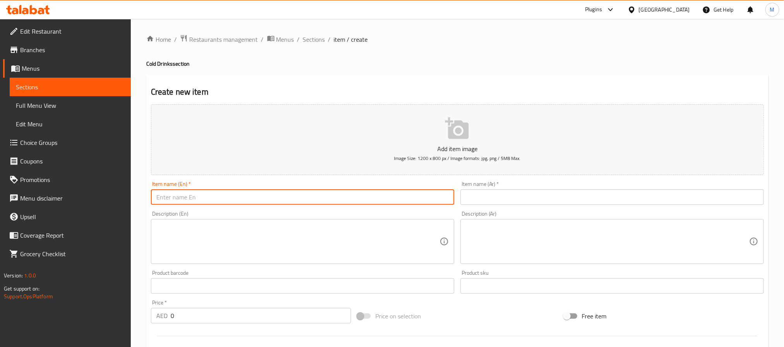
click at [240, 201] on input "text" at bounding box center [302, 197] width 303 height 15
paste input "Mint Margarita"
type input "Mint Margarita"
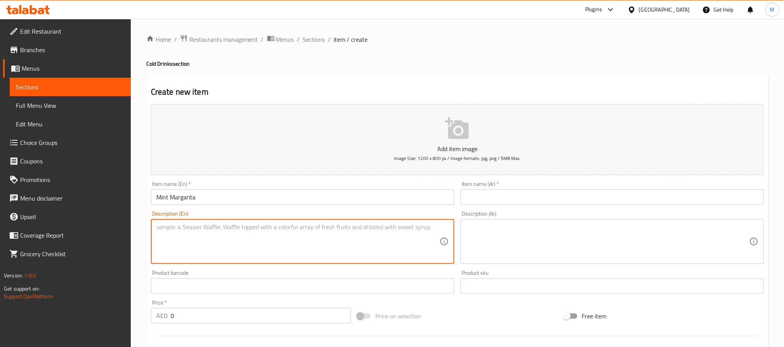
click at [201, 234] on textarea at bounding box center [297, 242] width 283 height 37
paste textarea "Refreshing mint and lemon drink with a tangy flavor."
type textarea "Refreshing mint and lemon drink with a tangy flavor."
click at [500, 241] on textarea at bounding box center [607, 242] width 283 height 37
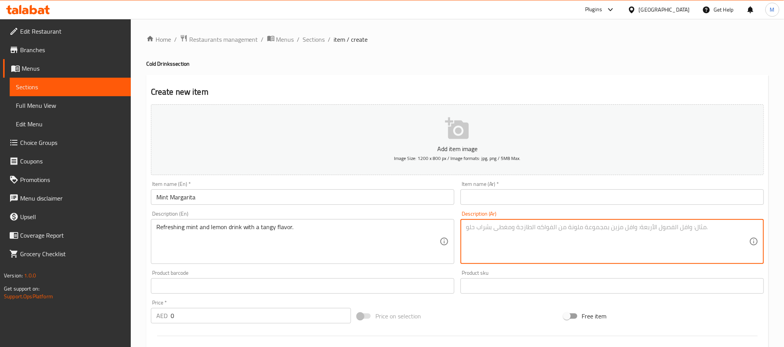
paste textarea "مشروب منعش بنكهة النعناع والليمون مع نكهة لاذعة."
type textarea "مشروب منعش بنكهة النعناع والليمون مع نكهة لاذعة."
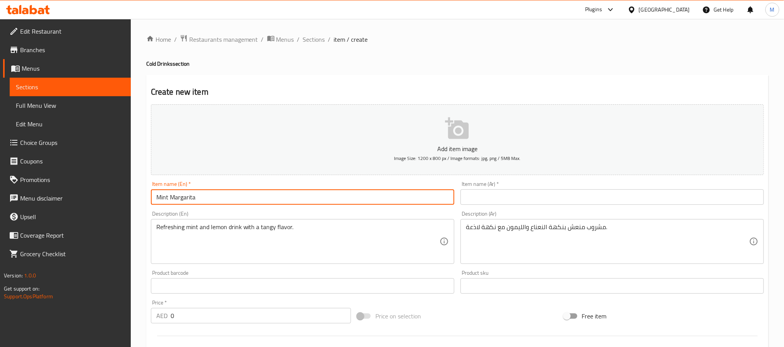
click at [278, 195] on input "Mint Margarita" at bounding box center [302, 197] width 303 height 15
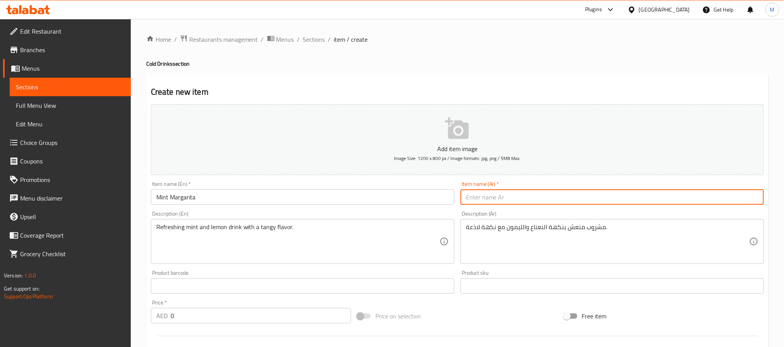
click at [500, 201] on input "text" at bounding box center [611, 197] width 303 height 15
paste input "مارغريتا النعناع"
type input "مارغريتا النعناع"
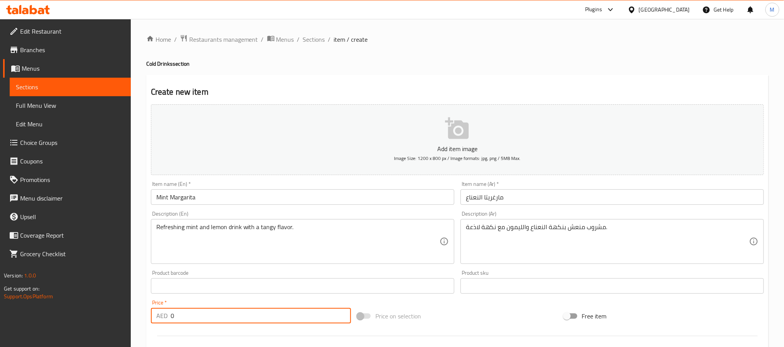
click at [239, 313] on input "0" at bounding box center [261, 315] width 180 height 15
paste input "9"
type input "9"
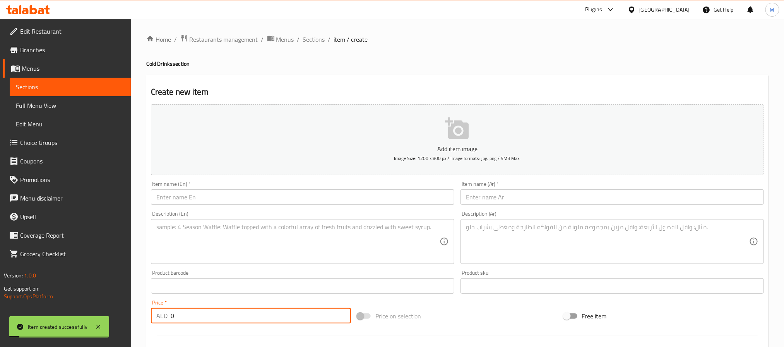
paste input "7"
type input "7"
click at [264, 191] on input "text" at bounding box center [302, 197] width 303 height 15
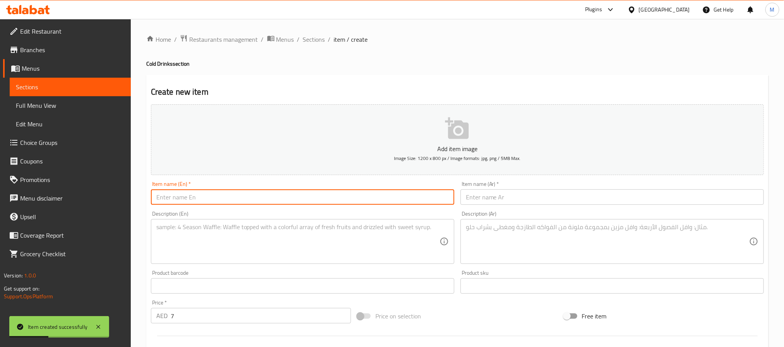
paste input "Pepsi - 245 ml"
type input "Pepsi - 245 ml"
click at [214, 238] on textarea at bounding box center [297, 242] width 283 height 37
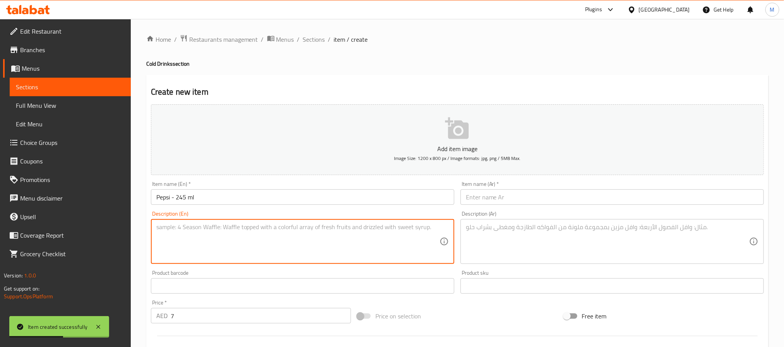
paste textarea "Chilled carbonated cola drink in small size."
type textarea "Chilled carbonated cola drink in small size."
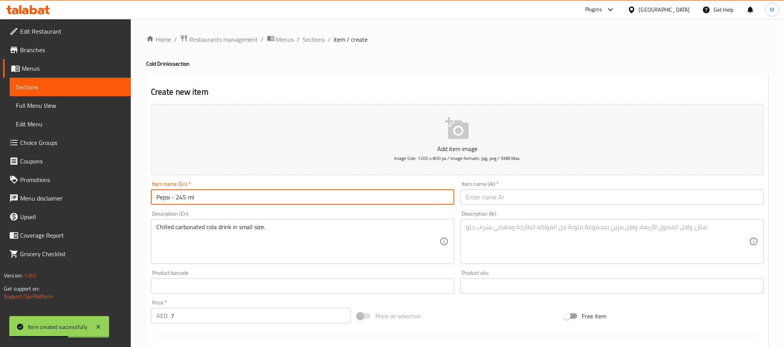
click at [230, 193] on input "Pepsi - 245 ml" at bounding box center [302, 197] width 303 height 15
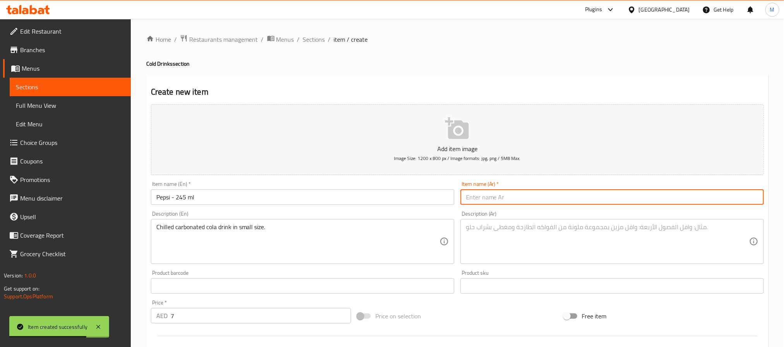
drag, startPoint x: 483, startPoint y: 202, endPoint x: 434, endPoint y: 219, distance: 51.5
click at [483, 202] on input "text" at bounding box center [611, 197] width 303 height 15
paste input "بيبسي - 245 مل"
type input "بيبسي - 245 مل"
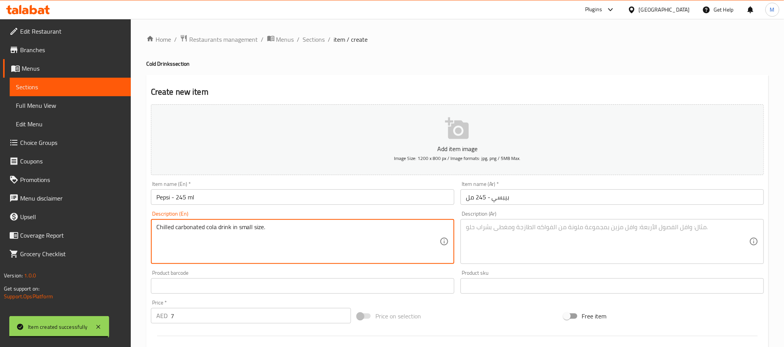
click at [500, 247] on textarea at bounding box center [607, 242] width 283 height 37
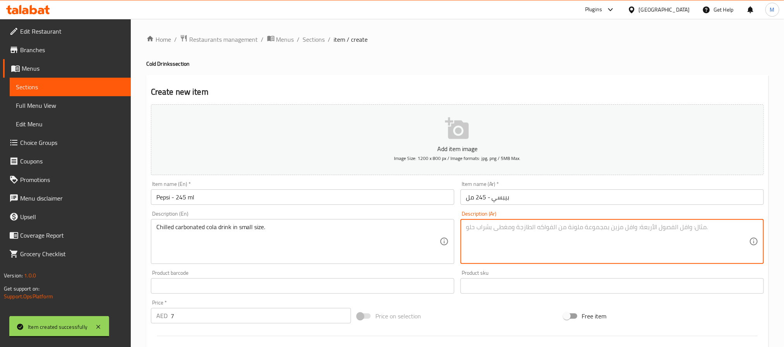
paste textarea "مشروب الكولا الغازي المبرد بحجم صغير."
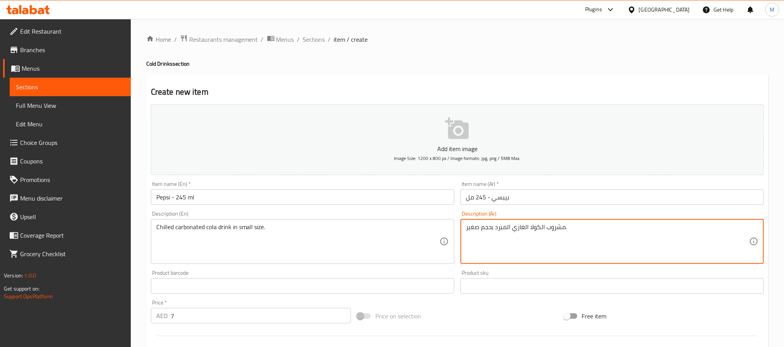
type textarea "مشروب الكولا الغازي المبرد بحجم صغير."
click at [311, 195] on input "Pepsi - 245 ml" at bounding box center [302, 197] width 303 height 15
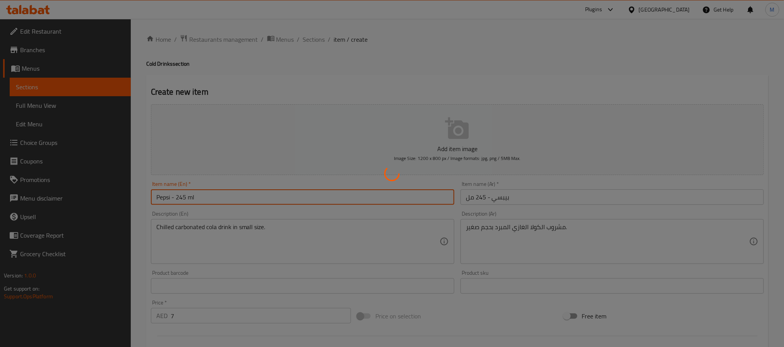
type input "0"
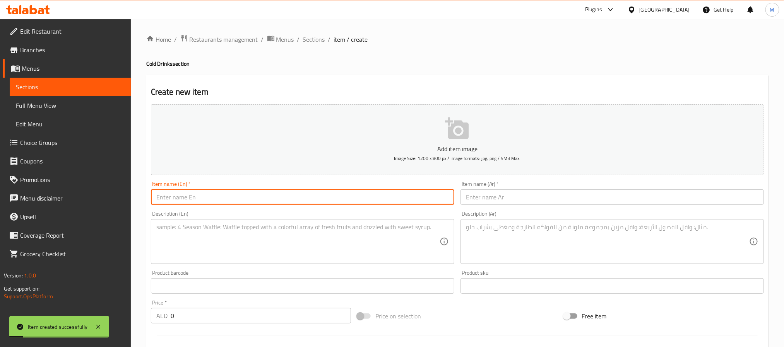
paste input "Pepsi - 1.5 liter"
type input "Pepsi - 1.5 liter"
drag, startPoint x: 210, startPoint y: 256, endPoint x: 214, endPoint y: 252, distance: 5.2
click at [211, 255] on textarea at bounding box center [297, 242] width 283 height 37
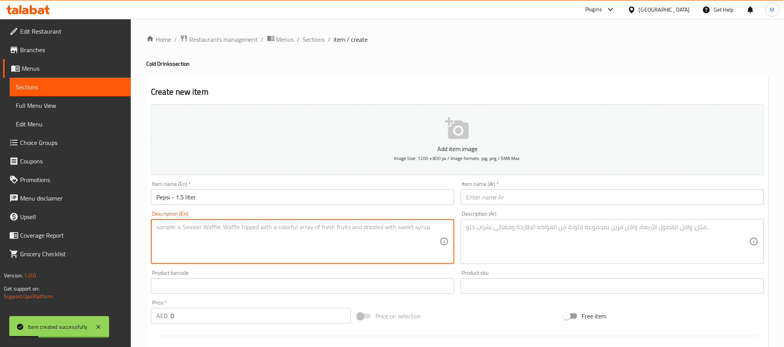
paste textarea "Large bottle of classic Pepsi soft drink."
type textarea "Large bottle of classic Pepsi soft drink."
click at [312, 310] on input "0" at bounding box center [261, 315] width 180 height 15
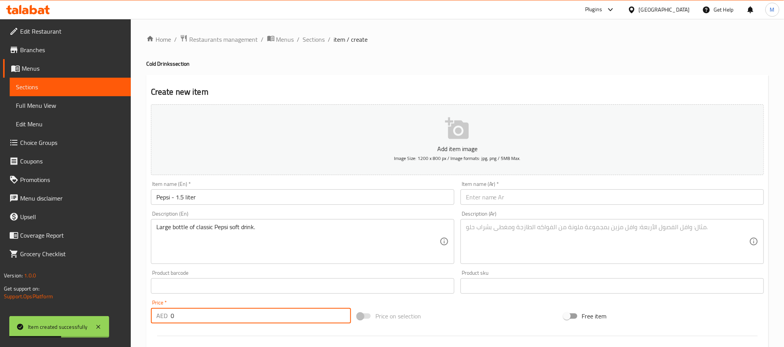
paste input "13"
type input "13"
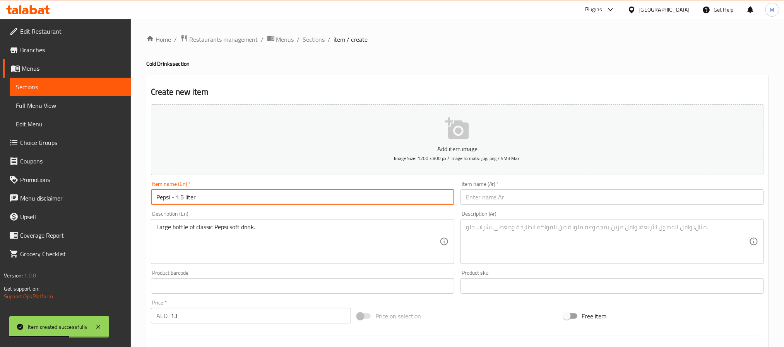
click at [265, 200] on input "Pepsi - 1.5 liter" at bounding box center [302, 197] width 303 height 15
click at [495, 204] on input "text" at bounding box center [611, 197] width 303 height 15
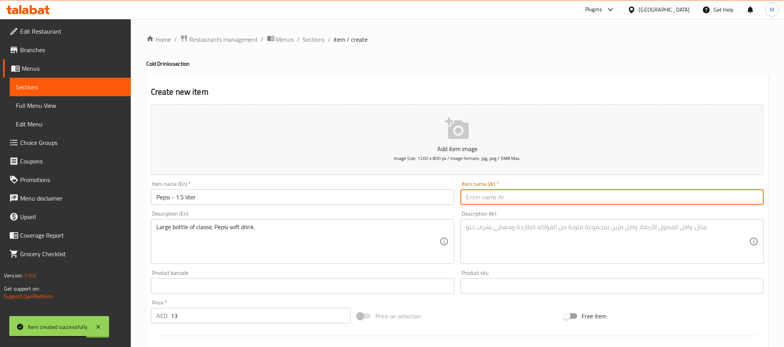
paste input "بيبسي - 1.5 لتر"
type input "بيبسي - 1.5 لتر"
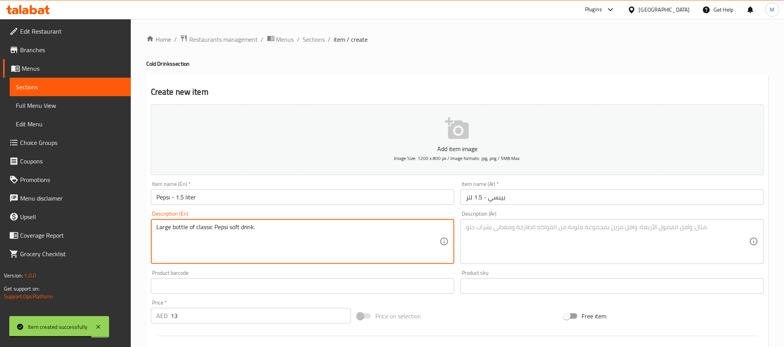
drag, startPoint x: 345, startPoint y: 243, endPoint x: 352, endPoint y: 227, distance: 17.7
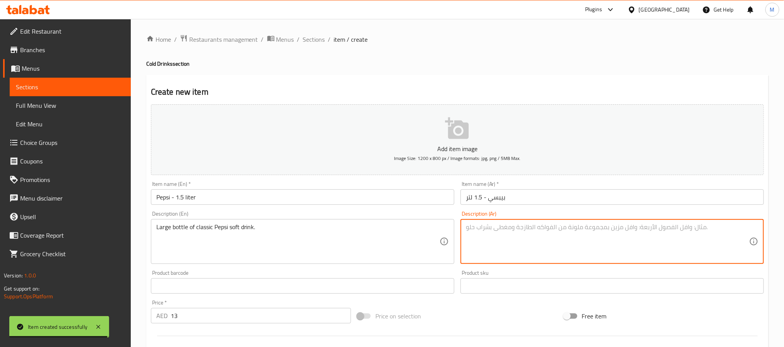
click at [526, 243] on textarea at bounding box center [607, 242] width 283 height 37
paste textarea "زجاجة كبيرة من مشروب بيبسي الغازي الكلاسيكي."
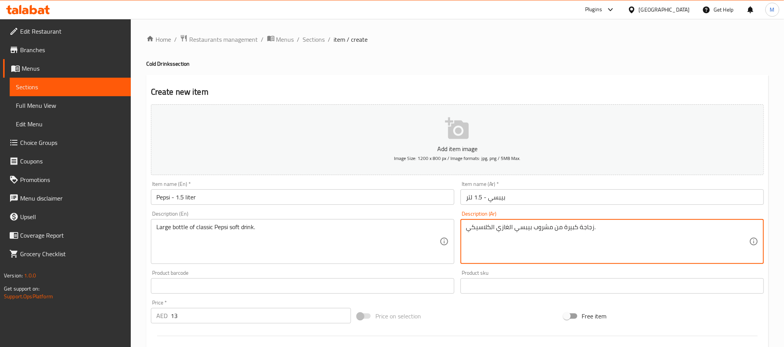
type textarea "زجاجة كبيرة من مشروب بيبسي الغازي الكلاسيكي."
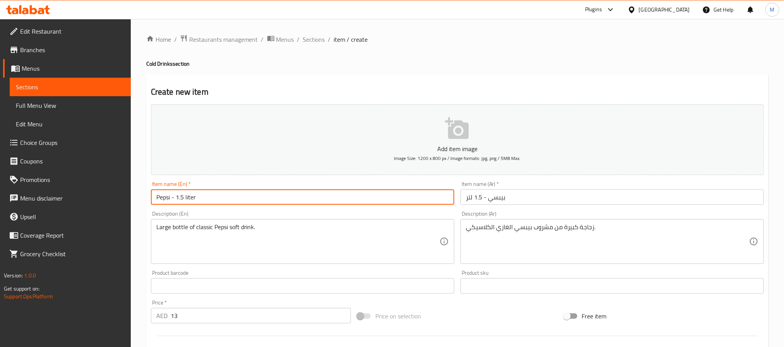
click at [378, 201] on input "Pepsi - 1.5 liter" at bounding box center [302, 197] width 303 height 15
click at [257, 318] on input "0" at bounding box center [261, 315] width 180 height 15
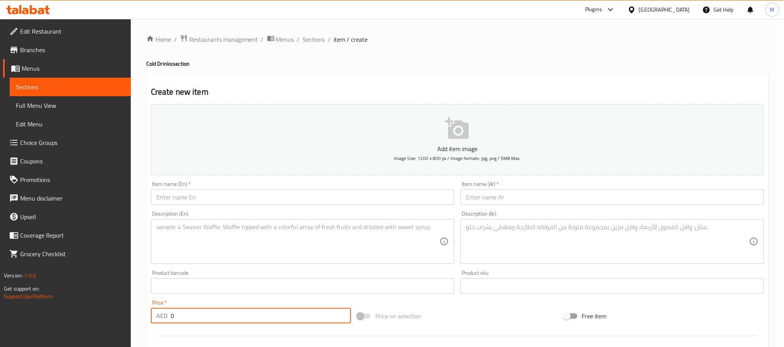
paste input "7"
type input "7"
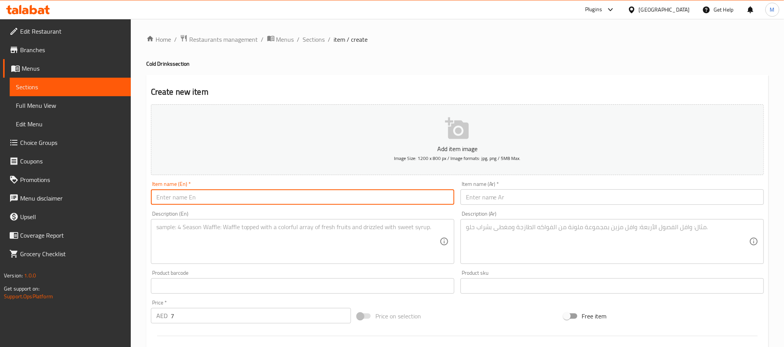
click at [248, 196] on input "text" at bounding box center [302, 197] width 303 height 15
paste input "Dew - 245 ml"
type input "Dew - 245 ml"
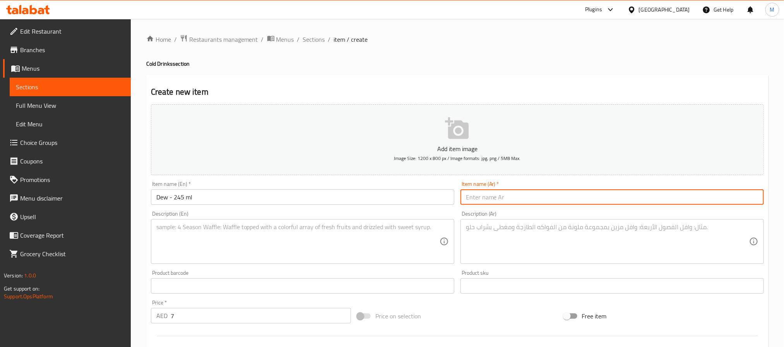
click at [532, 196] on input "text" at bounding box center [611, 197] width 303 height 15
type input "ديو 245 مل"
click at [250, 233] on textarea at bounding box center [297, 242] width 283 height 37
paste textarea "Refreshing citrus-flavored Mountain Dew drink."
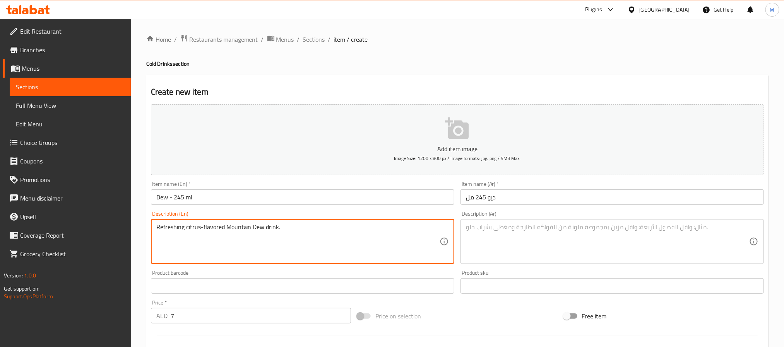
type textarea "Refreshing citrus-flavored Mountain Dew drink."
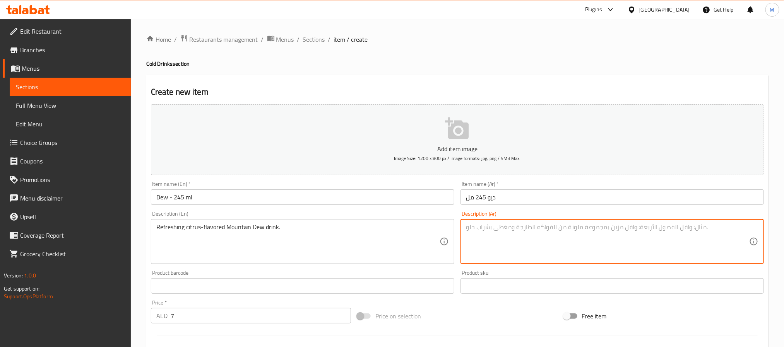
click at [501, 246] on textarea at bounding box center [607, 242] width 283 height 37
paste textarea "مشروب ماونتن ديو منعش بنكهة الحمضيات."
type textarea "مشروب ماونتن ديو منعش بنكهة الحمضيات."
click at [392, 195] on input "Dew - 245 ml" at bounding box center [302, 197] width 303 height 15
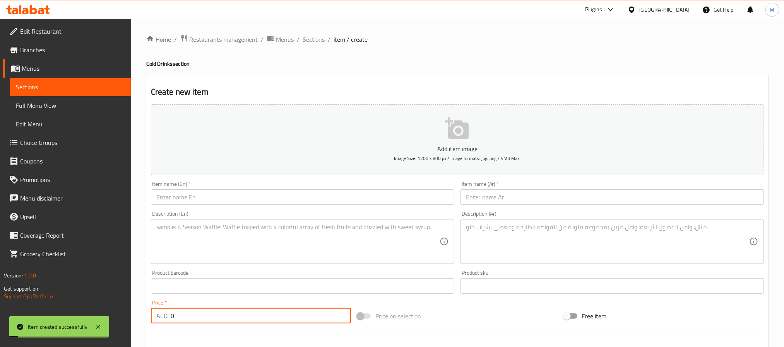
click at [250, 321] on input "0" at bounding box center [261, 315] width 180 height 15
paste input "13"
type input "13"
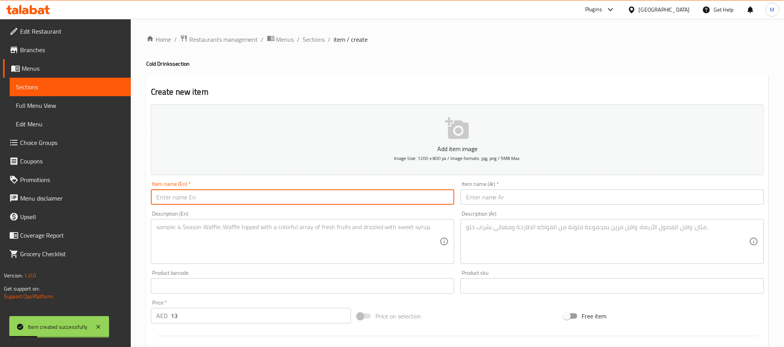
click at [240, 195] on input "text" at bounding box center [302, 197] width 303 height 15
paste input "Dew - 1.5 liter"
type input "Dew - 1.5 liter"
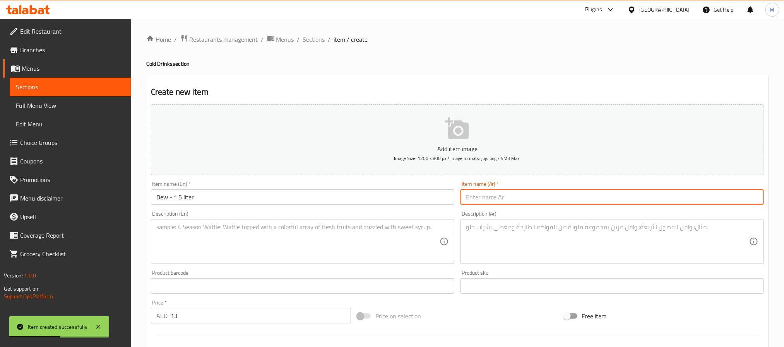
click at [530, 202] on input "text" at bounding box center [611, 197] width 303 height 15
paste input "1.5 لتر"
type input "ديو 1.5 لتر"
click at [240, 241] on textarea at bounding box center [297, 242] width 283 height 37
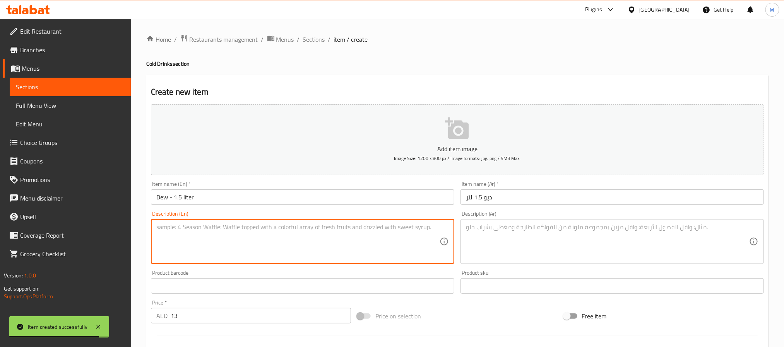
paste textarea "Large bottle of Mountain Dew soft drink."
type textarea "Large bottle of Mountain Dew soft drink."
click at [534, 238] on textarea at bounding box center [607, 242] width 283 height 37
paste textarea "زجاجة كبيرة من مشروب ماونتن ديو الغازي."
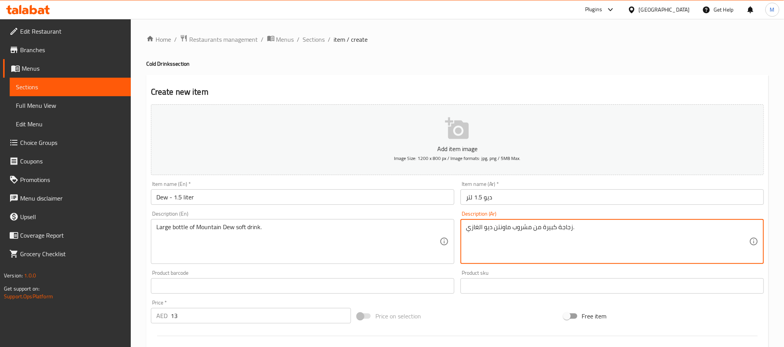
type textarea "زجاجة كبيرة من مشروب ماونتن ديو الغازي."
drag, startPoint x: 295, startPoint y: 201, endPoint x: 306, endPoint y: 187, distance: 18.2
click at [296, 201] on input "Dew - 1.5 liter" at bounding box center [302, 197] width 303 height 15
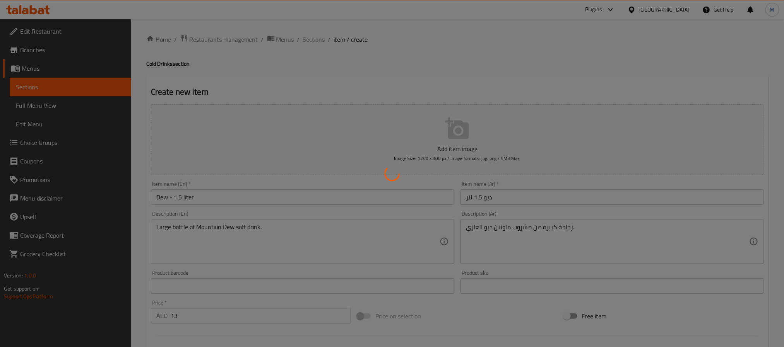
type input "0"
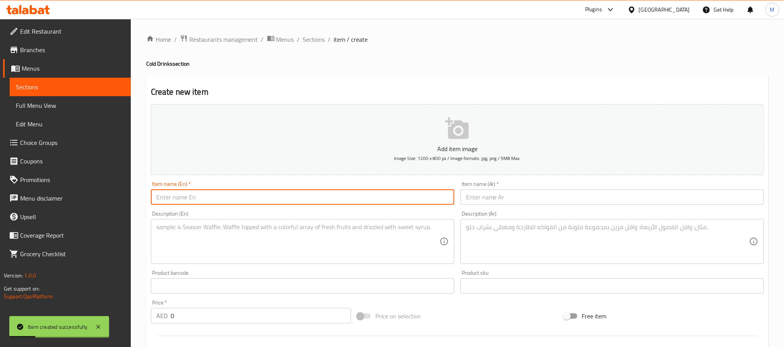
paste input "Sprite - 245 ml"
type input "Sprite - 245 ml"
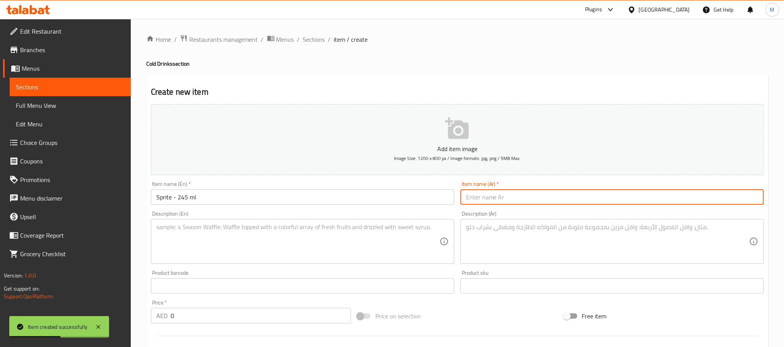
click at [554, 190] on input "text" at bounding box center [611, 197] width 303 height 15
paste input "سبرايت - 245 مل"
type input "سبرايت - 245 مل"
click at [257, 239] on textarea at bounding box center [297, 242] width 283 height 37
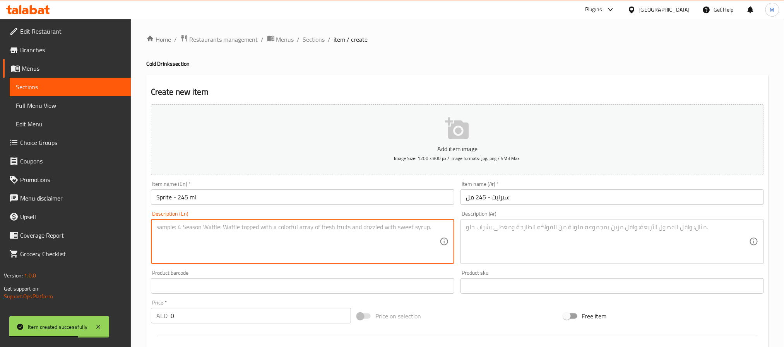
paste textarea "Small lemon-lime flavored sparkling drink."
type textarea "Small lemon-lime flavored sparkling drink."
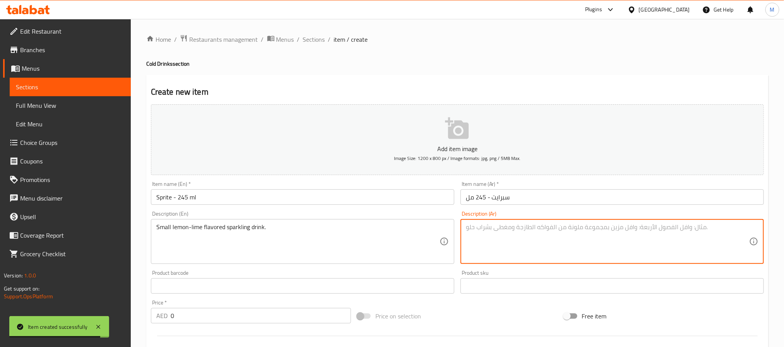
click at [521, 236] on textarea at bounding box center [607, 242] width 283 height 37
paste textarea "مشروب فوار صغير بنكهة الليمون والليمون الحامض."
type textarea "مشروب فوار صغير بنكهة الليمون والليمون الحامض."
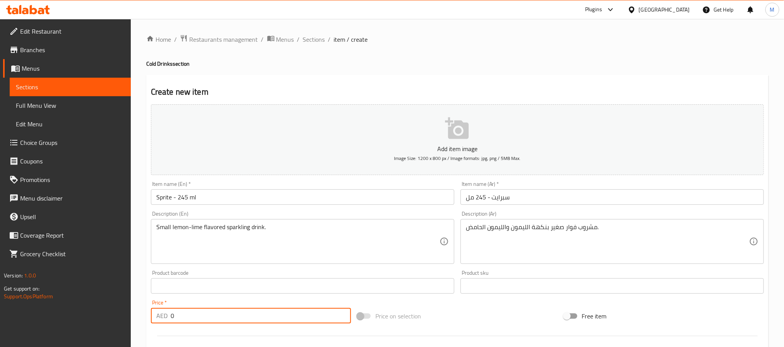
click at [286, 317] on input "0" at bounding box center [261, 315] width 180 height 15
paste input "7"
type input "7"
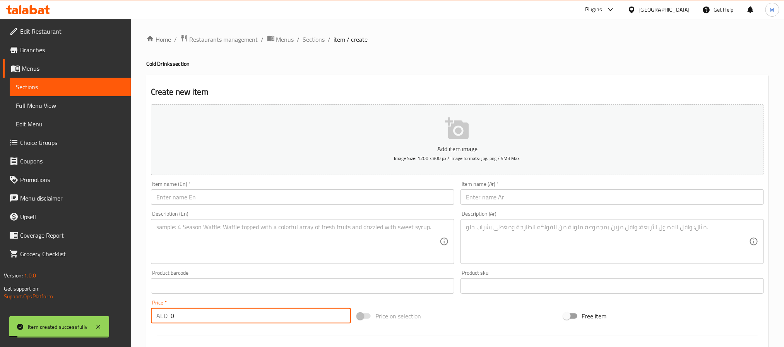
paste input "13"
type input "13"
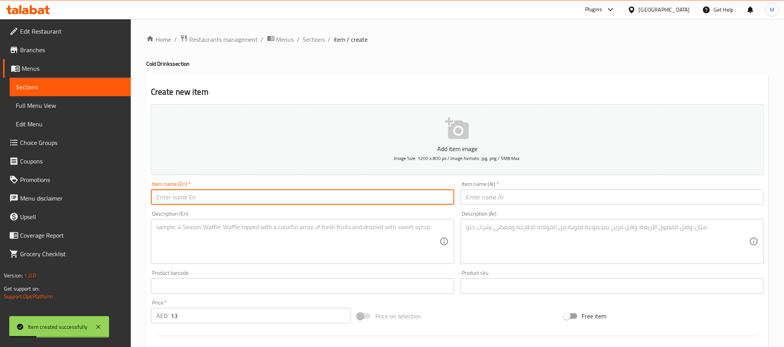
drag, startPoint x: 243, startPoint y: 199, endPoint x: 285, endPoint y: 183, distance: 44.6
click at [243, 199] on input "text" at bounding box center [302, 197] width 303 height 15
paste input "Sprite - 1.5 liter"
type input "Sprite - 1.5 liter"
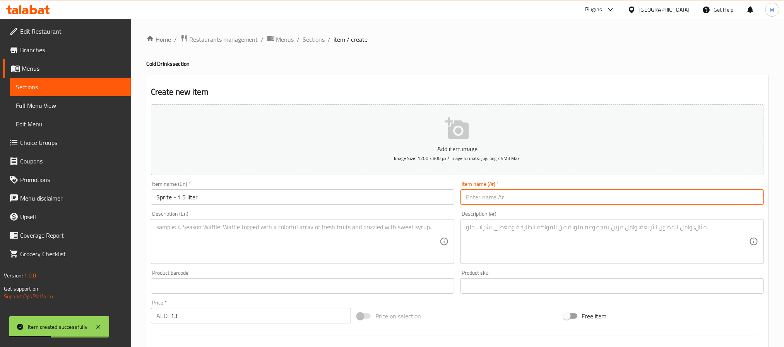
click at [490, 193] on input "text" at bounding box center [611, 197] width 303 height 15
paste input "سبرايت - 1.5 لتر"
type input "سبرايت - 1.5 لتر"
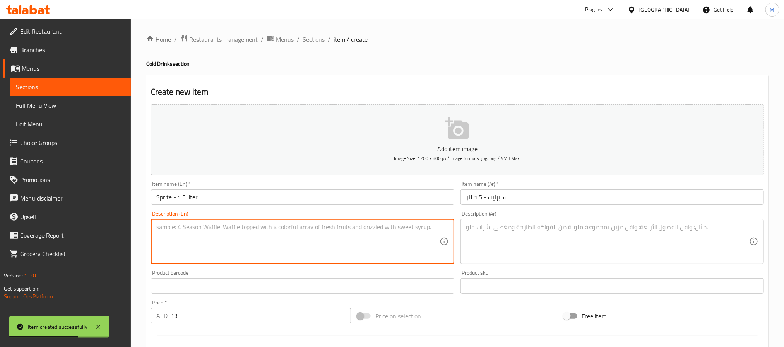
click at [322, 230] on textarea at bounding box center [297, 242] width 283 height 37
paste textarea "Large bottle of Sprite lemon-lime soda."
type textarea "Large bottle of Sprite lemon-lime soda."
click at [513, 234] on textarea at bounding box center [607, 242] width 283 height 37
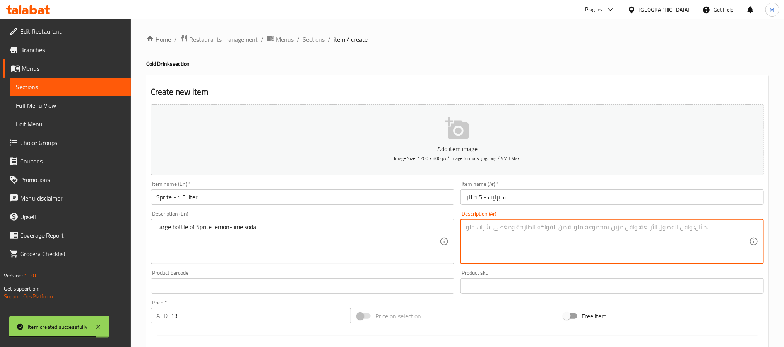
paste textarea "زجاجة كبيرة من مشروب سبرايت الصودا بنكهة الليمون والليمون الحامض."
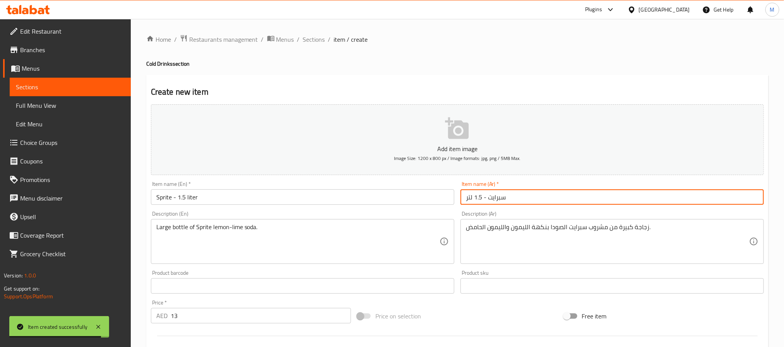
click at [538, 193] on input "سبرايت - 1.5 لتر" at bounding box center [611, 197] width 303 height 15
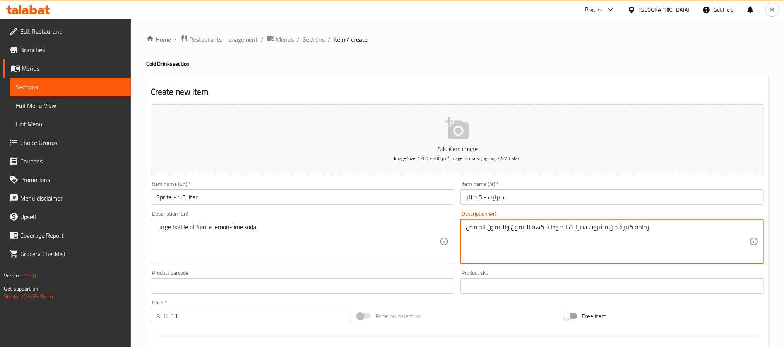
drag, startPoint x: 503, startPoint y: 229, endPoint x: 489, endPoint y: 234, distance: 15.1
click at [471, 228] on textarea "زجاجة كبيرة من مشروب سبرايت الصودا بنكهة الليمون والحامض الحامض." at bounding box center [607, 242] width 283 height 37
click at [476, 228] on textarea "زجاجة كبيرة من مشروب سبرايت الصودا بنكهة الليمون والحامض الحامض." at bounding box center [607, 242] width 283 height 37
click at [477, 228] on textarea "زجاجة كبيرة من مشروب سبرايت الصودا بنكهة الليمون والحامض الحامض." at bounding box center [607, 242] width 283 height 37
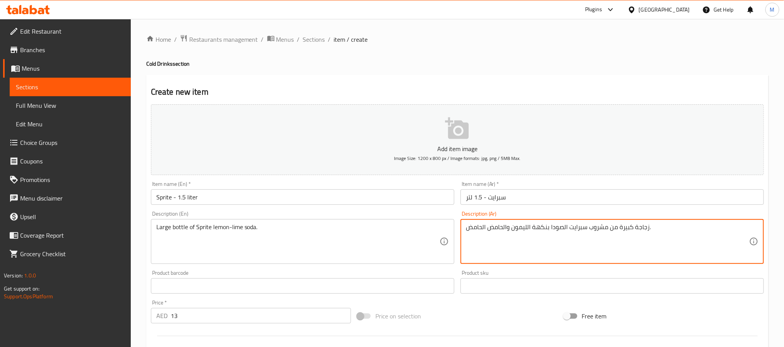
click at [479, 228] on textarea "زجاجة كبيرة من مشروب سبرايت الصودا بنكهة الليمون والحامض الحامض." at bounding box center [607, 242] width 283 height 37
type textarea "زجاجة كبيرة من مشروب سبرايت الصودا بنكهة الليمون والحامض."
click at [529, 203] on input "سبرايت - 1.5 لتر" at bounding box center [611, 197] width 303 height 15
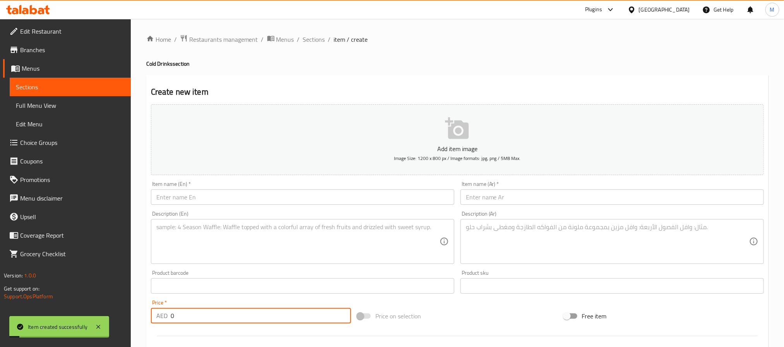
click at [308, 318] on input "0" at bounding box center [261, 315] width 180 height 15
paste input "7"
type input "7"
click at [241, 204] on input "text" at bounding box center [302, 197] width 303 height 15
paste
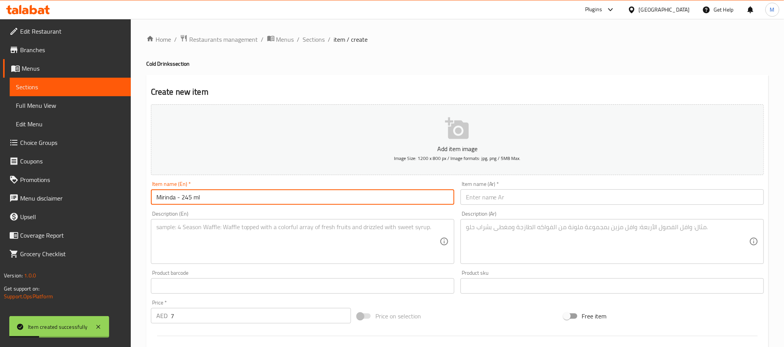
type input "Mirinda - 245 ml"
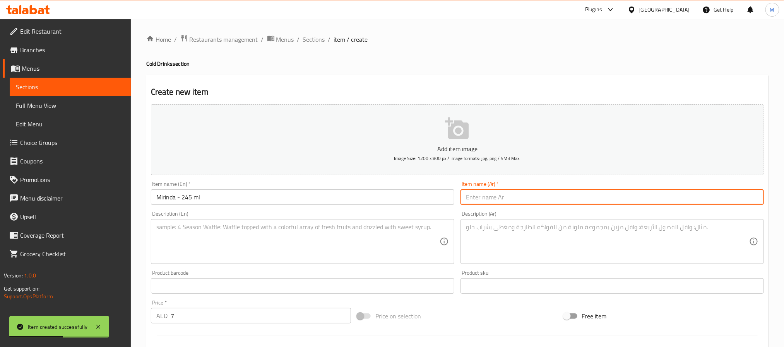
click at [502, 198] on input "text" at bounding box center [611, 197] width 303 height 15
type input "ميرندا - 245 مل"
click at [259, 243] on textarea at bounding box center [297, 242] width 283 height 37
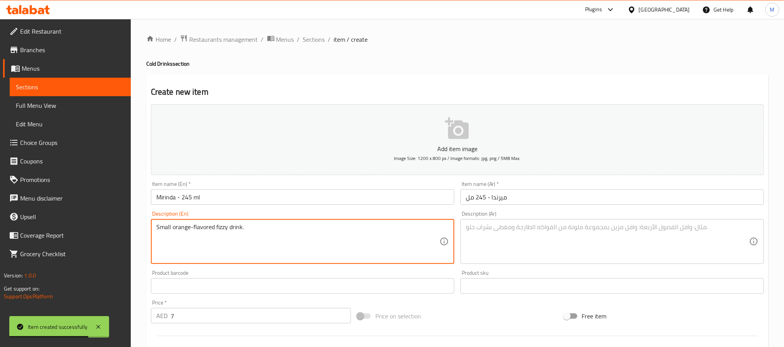
type textarea "Small orange-flavored fizzy drink."
click at [494, 231] on textarea at bounding box center [607, 242] width 283 height 37
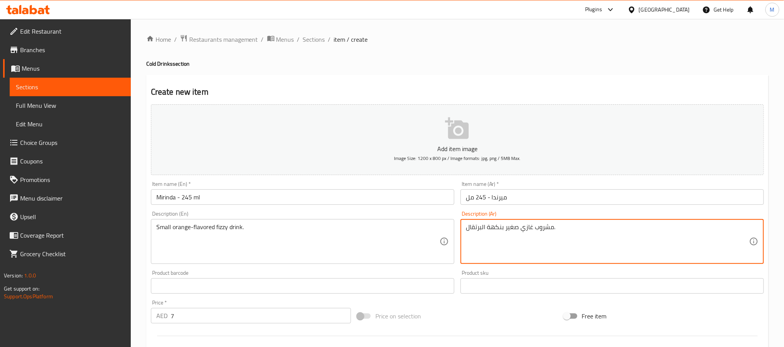
type textarea "مشروب غازي صغير بنكهة البرتقال."
click at [352, 201] on input "Mirinda - 245 ml" at bounding box center [302, 197] width 303 height 15
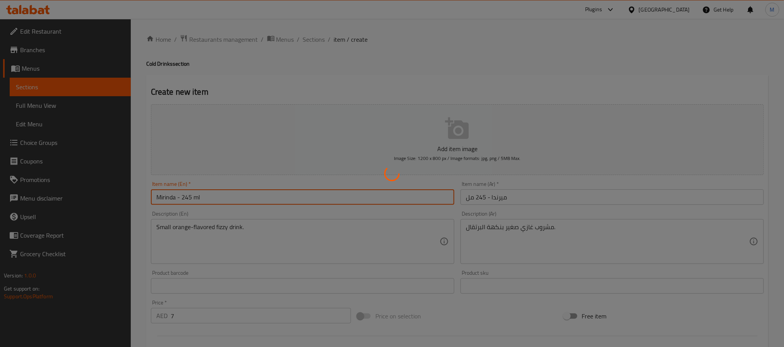
type input "0"
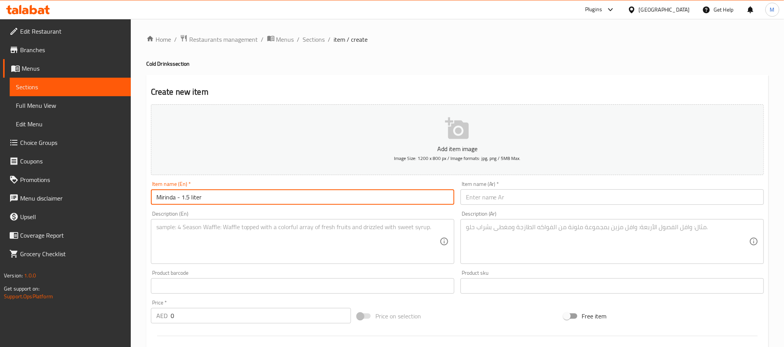
type input "Mirinda - 1.5 liter"
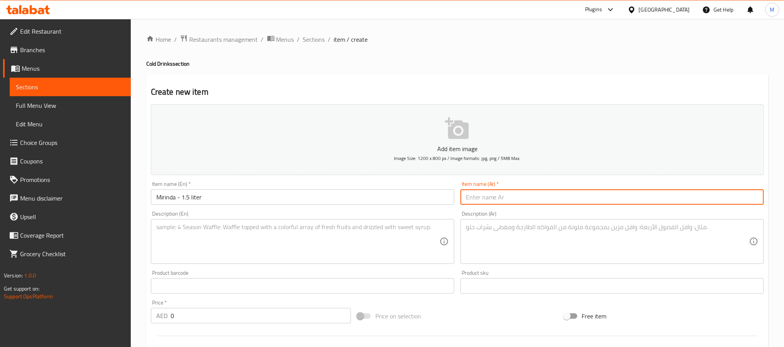
click at [511, 194] on input "text" at bounding box center [611, 197] width 303 height 15
type input "ميرندا - 1.5 لتر"
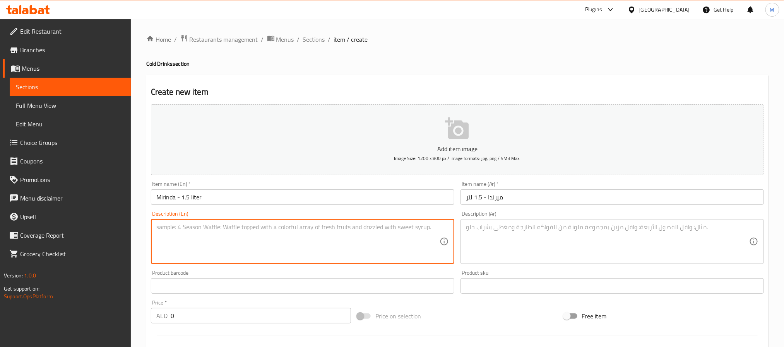
click at [253, 233] on textarea at bounding box center [297, 242] width 283 height 37
type textarea "Large bottle of Mirinda orange soft drink."
click at [503, 252] on textarea at bounding box center [607, 242] width 283 height 37
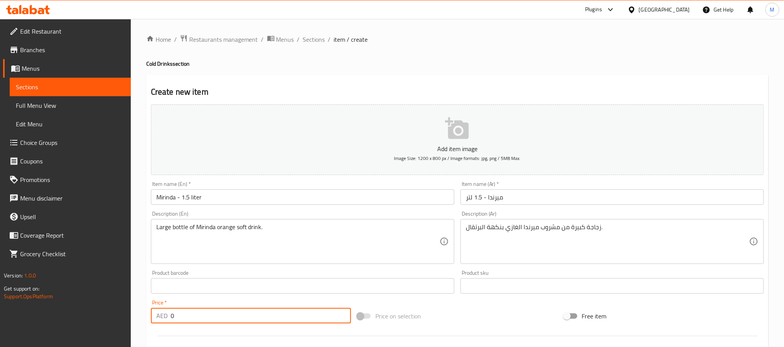
click at [261, 321] on input "0" at bounding box center [261, 315] width 180 height 15
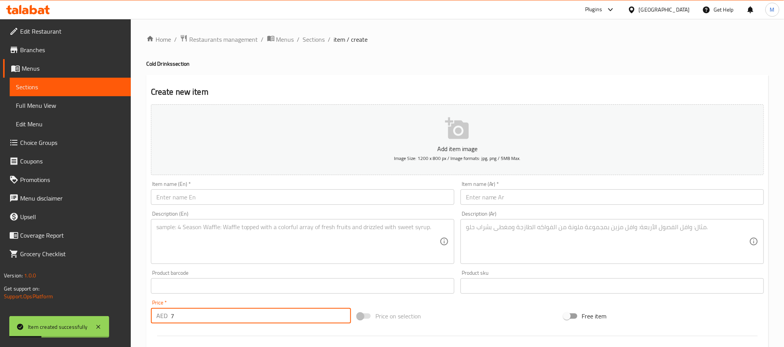
click at [319, 199] on input "text" at bounding box center [302, 197] width 303 height 15
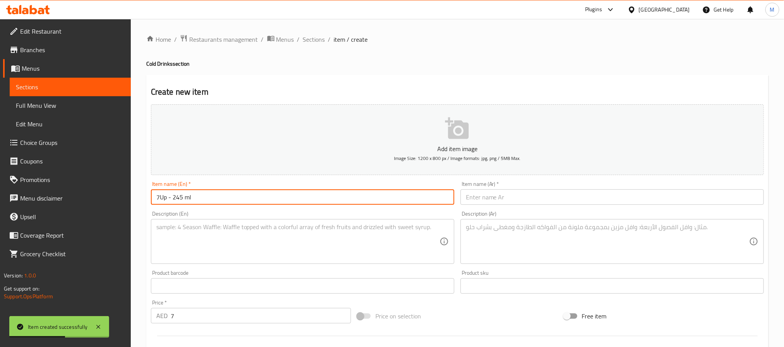
click at [504, 197] on input "text" at bounding box center [611, 197] width 303 height 15
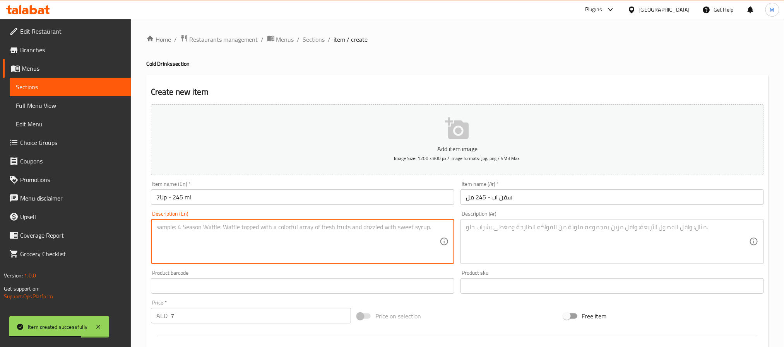
drag, startPoint x: 309, startPoint y: 249, endPoint x: 389, endPoint y: 118, distance: 153.5
click at [309, 248] on textarea at bounding box center [297, 242] width 283 height 37
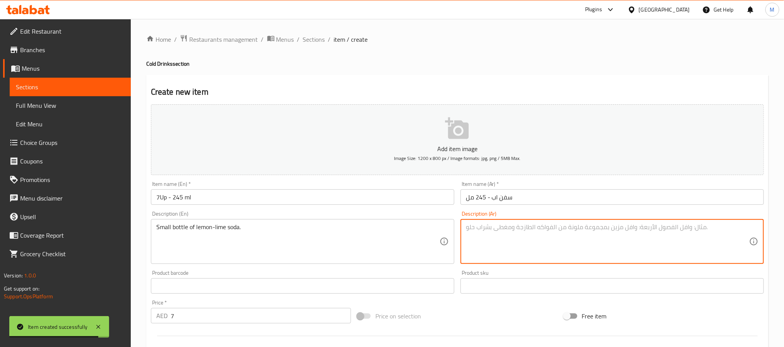
click at [490, 231] on textarea at bounding box center [607, 242] width 283 height 37
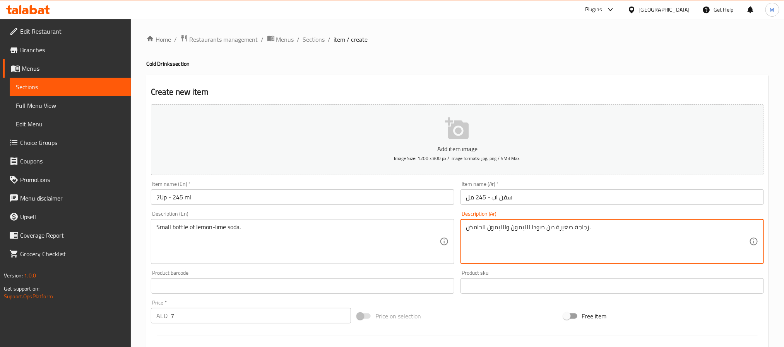
click at [204, 320] on input "7" at bounding box center [261, 315] width 180 height 15
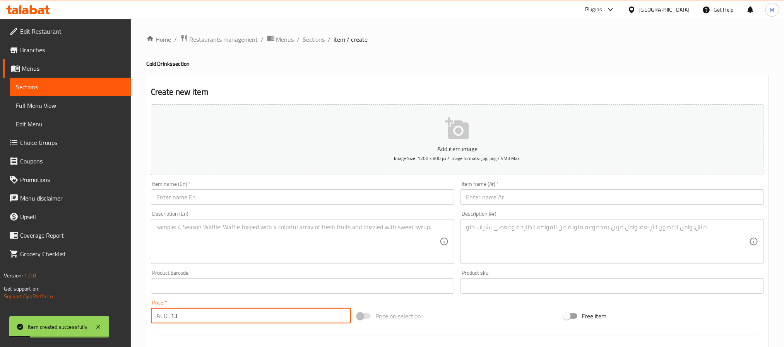
click at [281, 189] on div "Item name (En)   * Item name (En) *" at bounding box center [302, 193] width 303 height 24
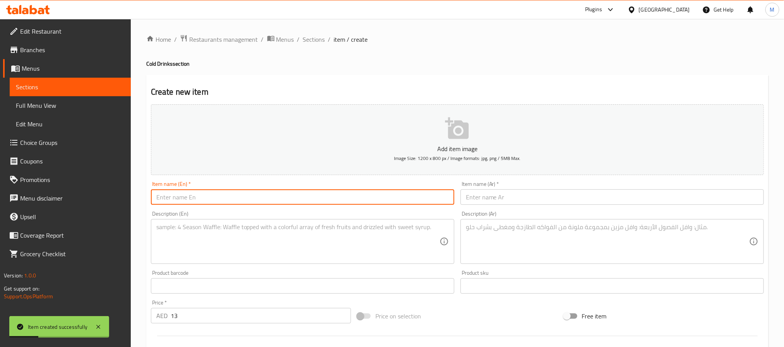
click at [283, 194] on input "text" at bounding box center [302, 197] width 303 height 15
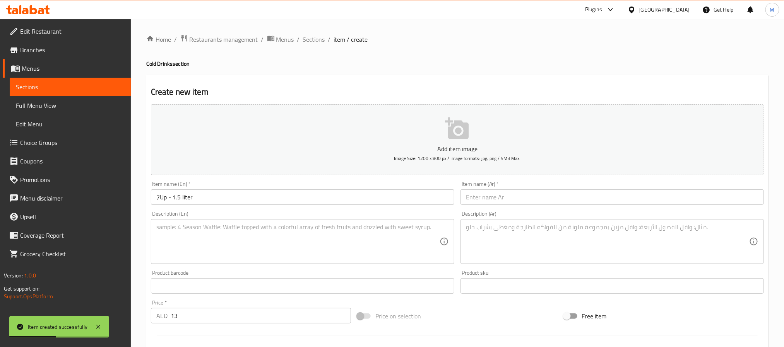
click at [541, 196] on input "text" at bounding box center [611, 197] width 303 height 15
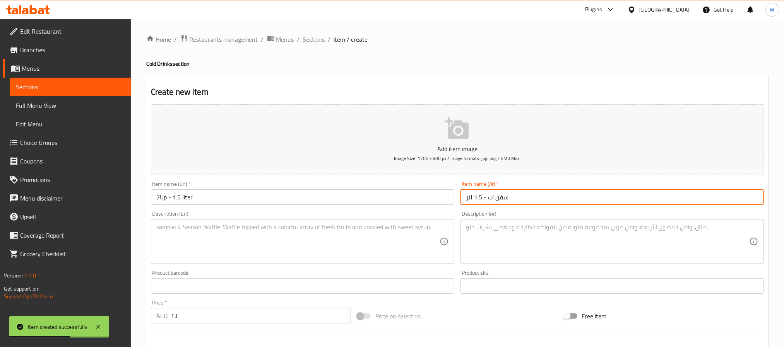
click at [253, 250] on textarea at bounding box center [297, 242] width 283 height 37
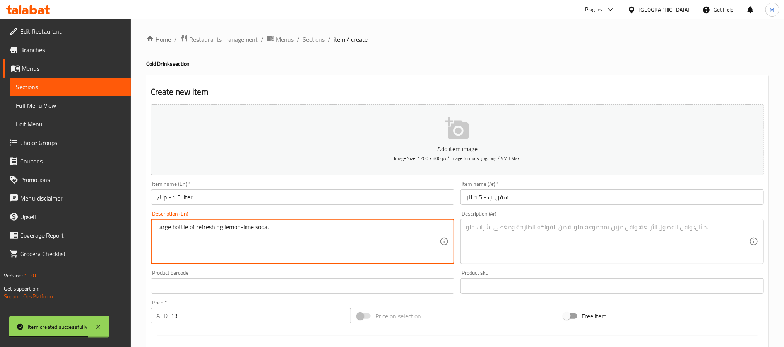
click at [503, 257] on textarea at bounding box center [607, 242] width 283 height 37
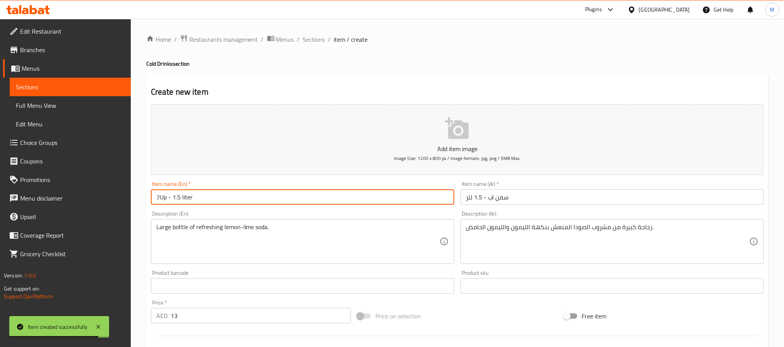
click at [375, 199] on input "7Up - 1.5 liter" at bounding box center [302, 197] width 303 height 15
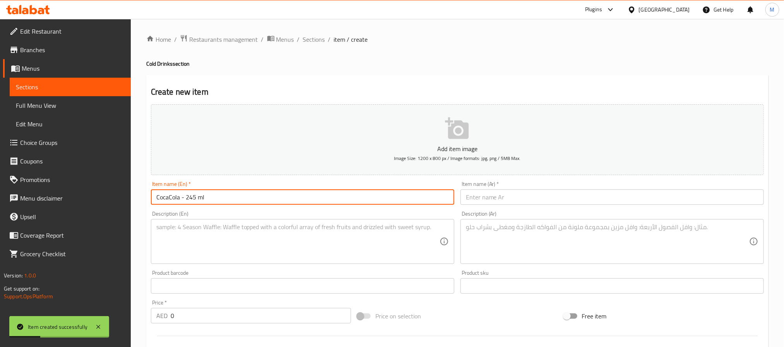
drag, startPoint x: 274, startPoint y: 236, endPoint x: 283, endPoint y: 237, distance: 9.0
click at [276, 236] on textarea at bounding box center [297, 242] width 283 height 37
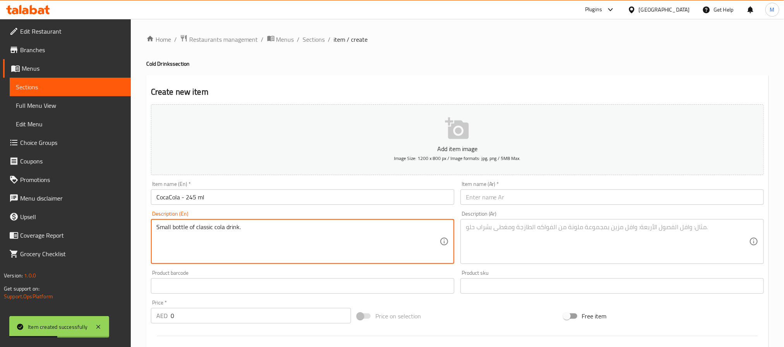
drag, startPoint x: 486, startPoint y: 234, endPoint x: 486, endPoint y: 224, distance: 9.7
click at [486, 233] on textarea at bounding box center [607, 242] width 283 height 37
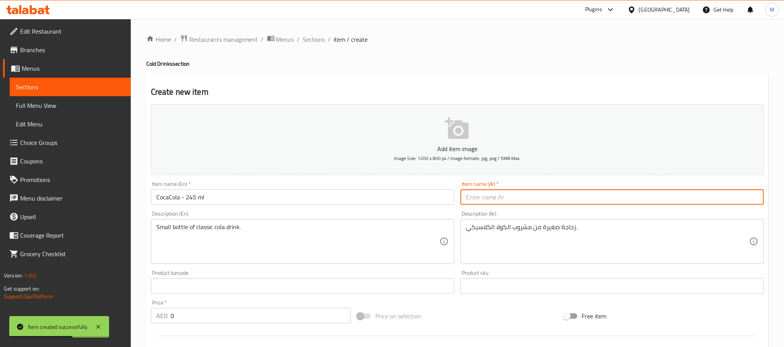
click at [527, 198] on input "text" at bounding box center [611, 197] width 303 height 15
click at [265, 315] on input "0" at bounding box center [261, 315] width 180 height 15
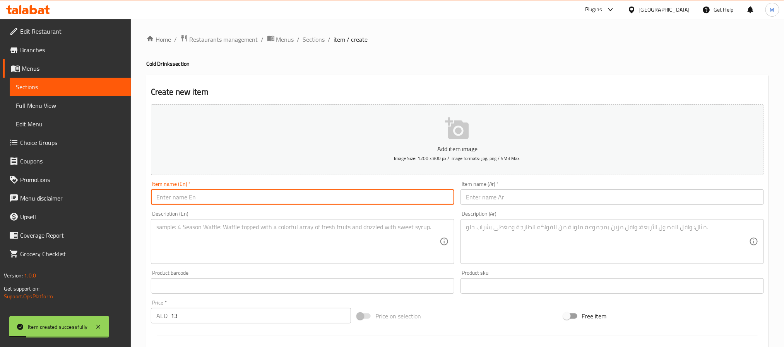
drag, startPoint x: 209, startPoint y: 204, endPoint x: 231, endPoint y: 193, distance: 24.6
click at [209, 204] on input "text" at bounding box center [302, 197] width 303 height 15
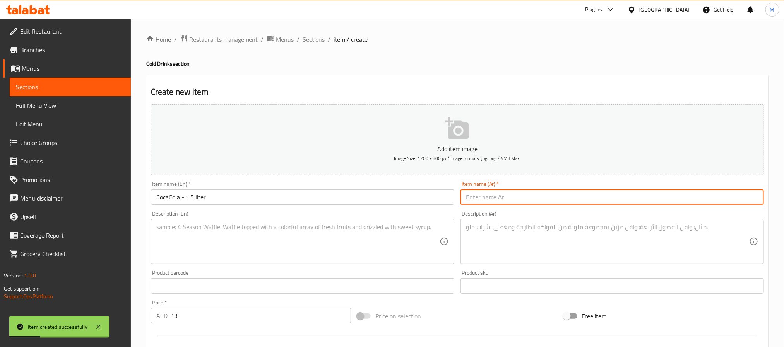
click at [488, 197] on input "text" at bounding box center [611, 197] width 303 height 15
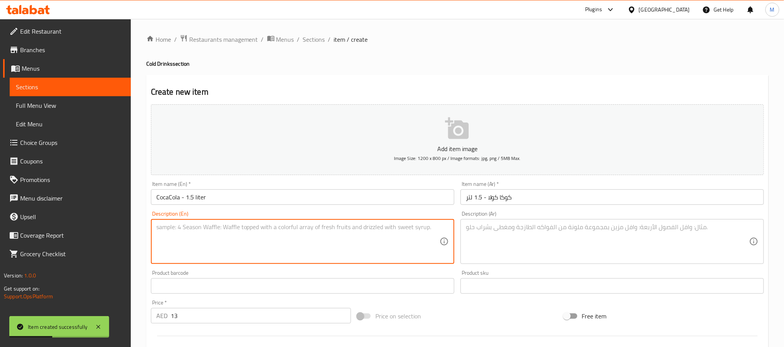
click at [274, 240] on textarea at bounding box center [297, 242] width 283 height 37
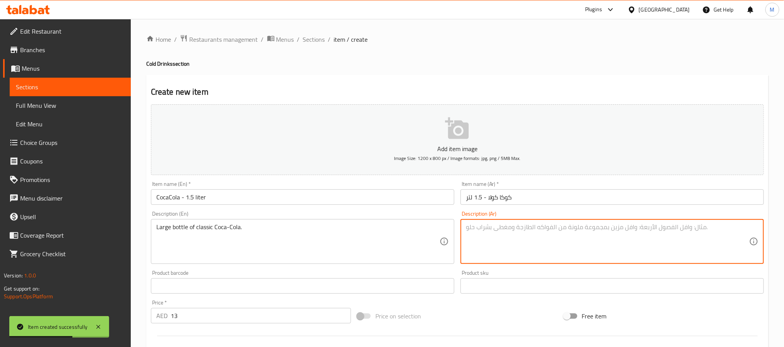
click at [519, 246] on textarea at bounding box center [607, 242] width 283 height 37
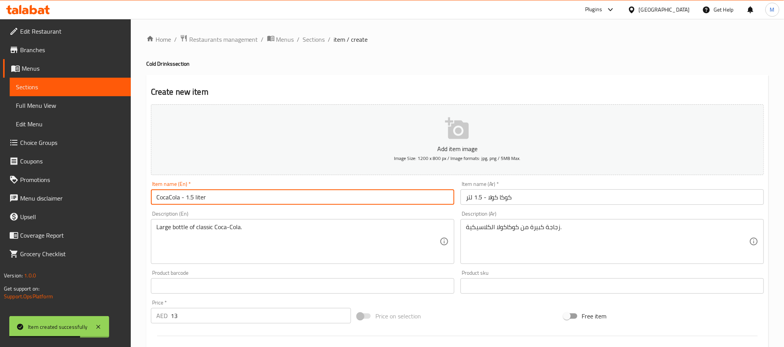
click at [398, 199] on input "CocaCola - 1.5 liter" at bounding box center [302, 197] width 303 height 15
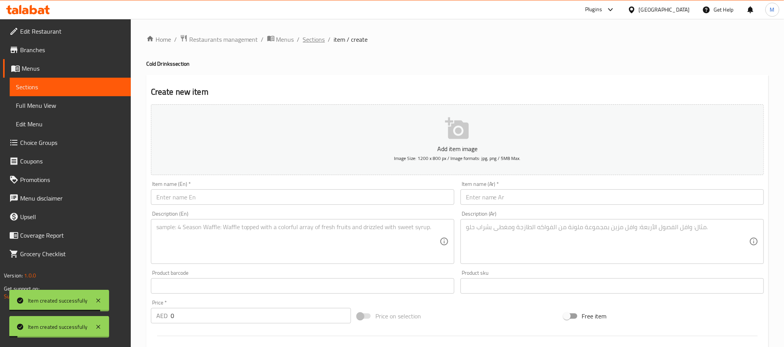
click at [318, 41] on span "Sections" at bounding box center [314, 39] width 22 height 9
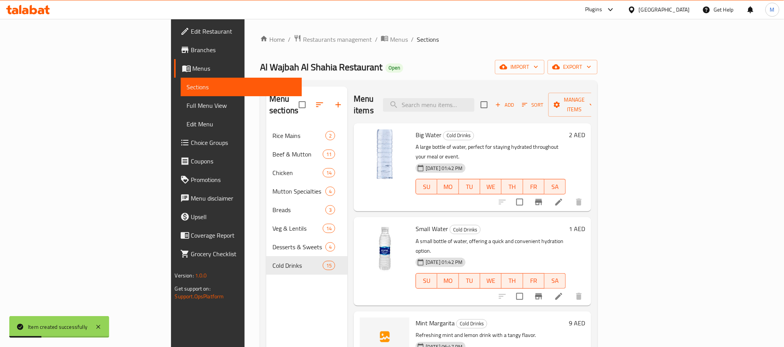
click at [585, 130] on h6 "2 AED" at bounding box center [577, 135] width 16 height 11
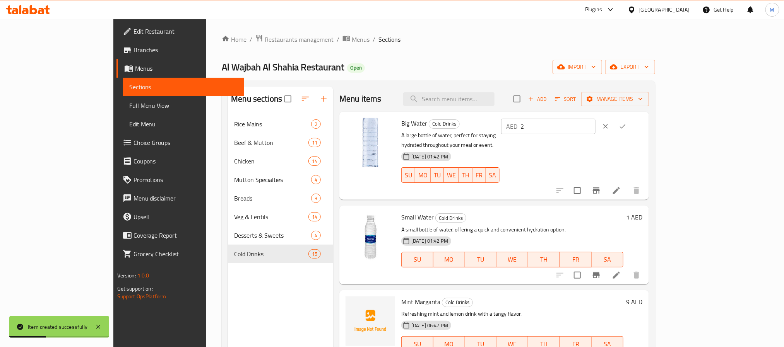
click at [596, 128] on input "2" at bounding box center [558, 126] width 75 height 15
click at [631, 120] on button "ok" at bounding box center [622, 126] width 17 height 17
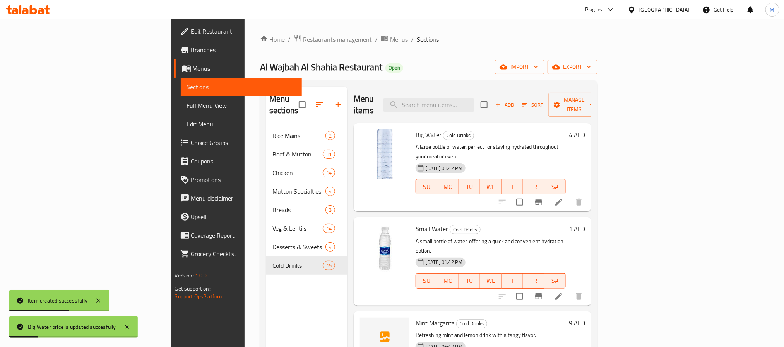
click at [585, 224] on h6 "1 AED" at bounding box center [577, 229] width 16 height 11
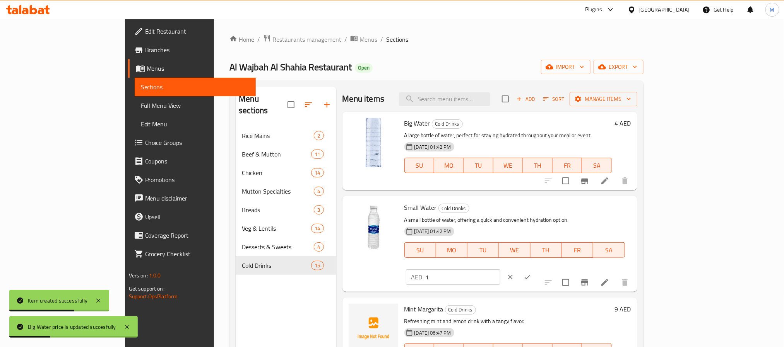
click at [500, 270] on input "1" at bounding box center [463, 277] width 75 height 15
click at [536, 269] on button "ok" at bounding box center [527, 277] width 17 height 17
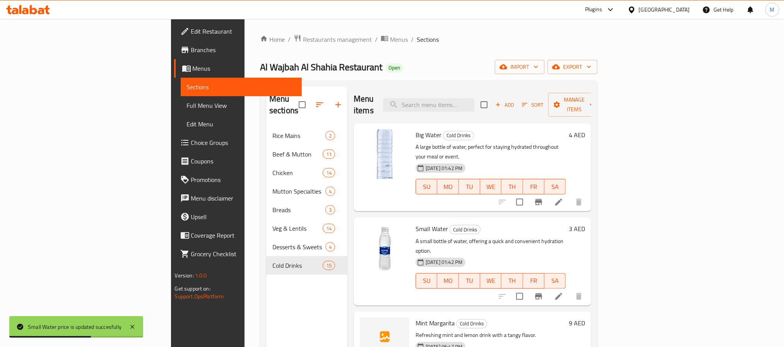
click at [559, 67] on div "Al Wajbah Al Shahia Restaurant Open import export" at bounding box center [428, 67] width 337 height 14
click at [591, 67] on span "export" at bounding box center [573, 67] width 38 height 10
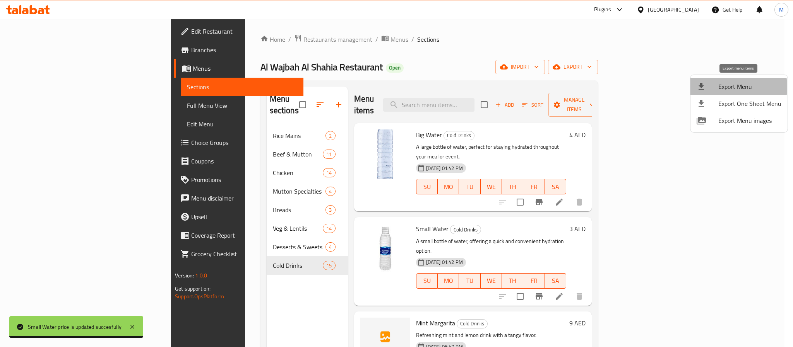
click at [720, 87] on span "Export Menu" at bounding box center [749, 86] width 63 height 9
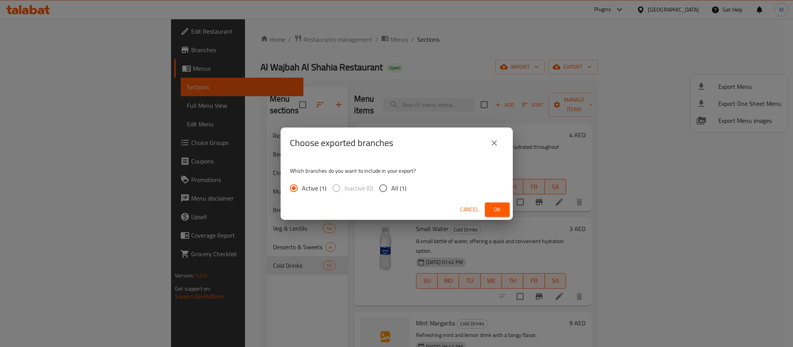
click at [397, 188] on span "All (1)" at bounding box center [398, 188] width 15 height 9
click at [391, 188] on input "All (1)" at bounding box center [383, 188] width 16 height 16
click at [489, 211] on button "Ok" at bounding box center [497, 210] width 25 height 14
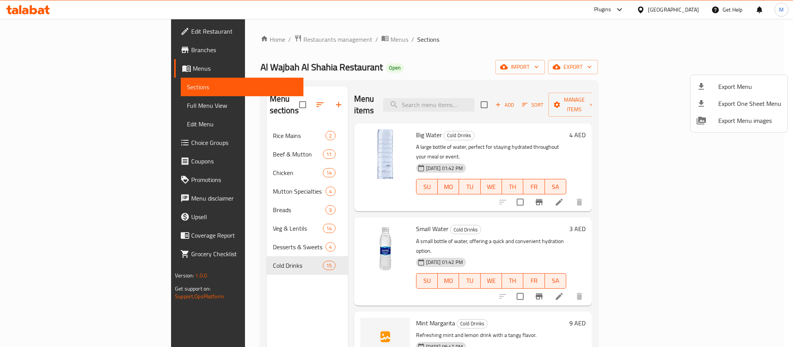
click at [651, 6] on div at bounding box center [396, 173] width 793 height 347
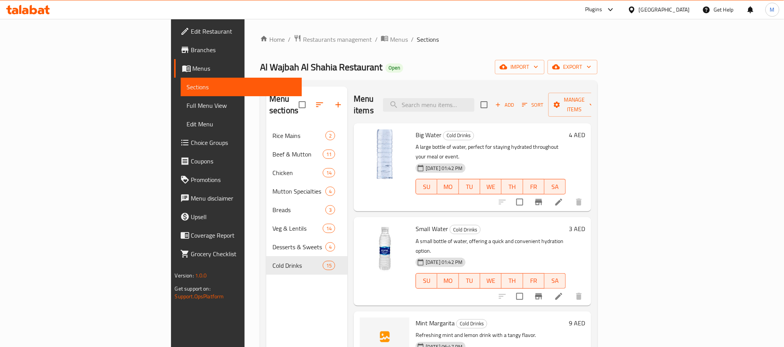
click at [654, 7] on div "[GEOGRAPHIC_DATA]" at bounding box center [664, 9] width 51 height 9
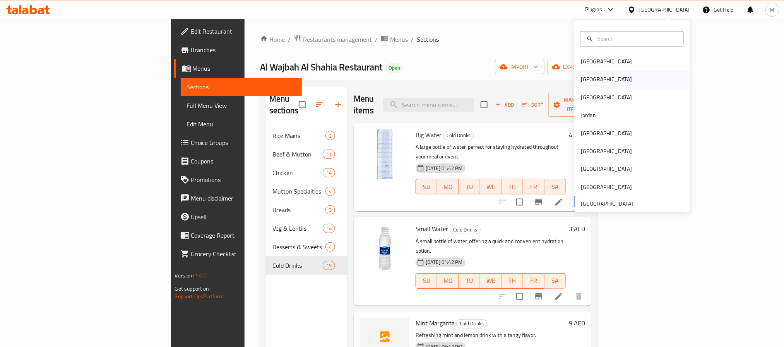
click at [587, 80] on div "[GEOGRAPHIC_DATA]" at bounding box center [606, 80] width 63 height 18
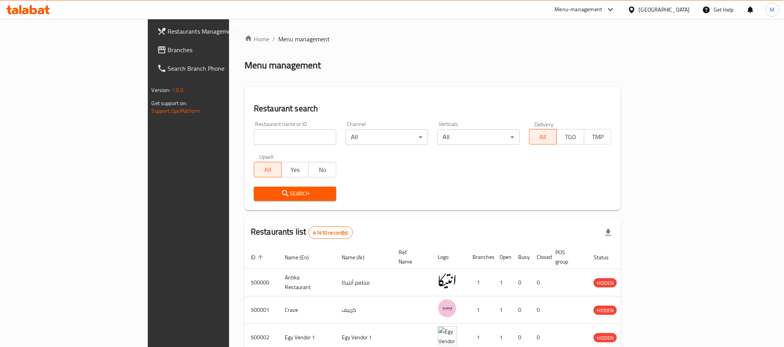
click at [168, 52] on span "Branches" at bounding box center [220, 49] width 104 height 9
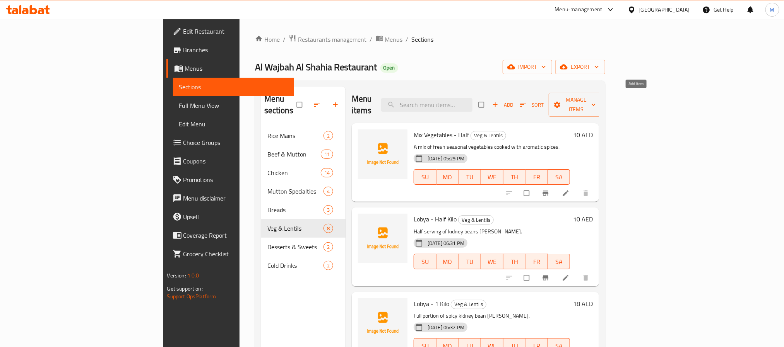
click at [513, 101] on span "Add" at bounding box center [502, 105] width 21 height 9
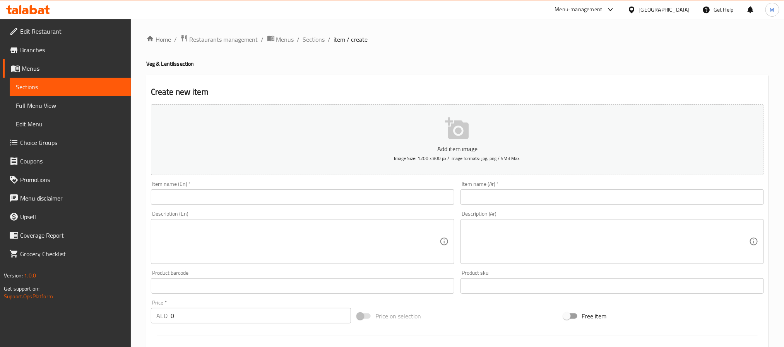
click at [487, 234] on textarea at bounding box center [607, 242] width 283 height 37
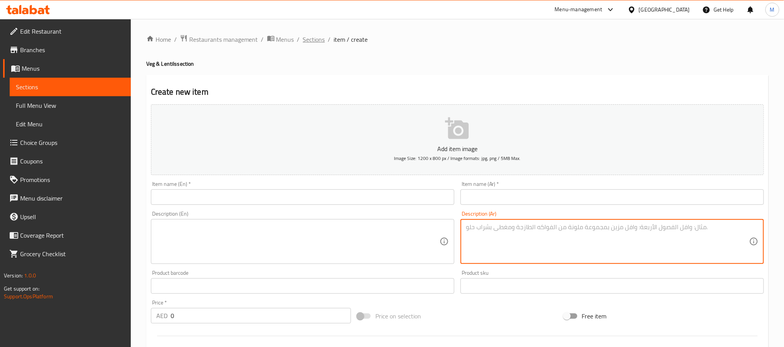
click at [316, 38] on span "Sections" at bounding box center [314, 39] width 22 height 9
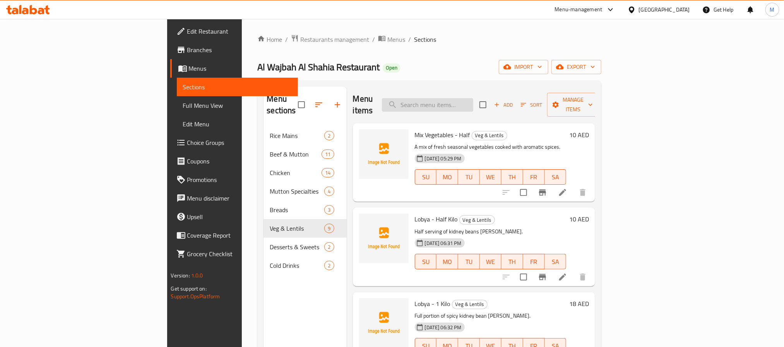
click at [473, 98] on input "search" at bounding box center [427, 105] width 91 height 14
paste input "Bindi - Half Kilo"
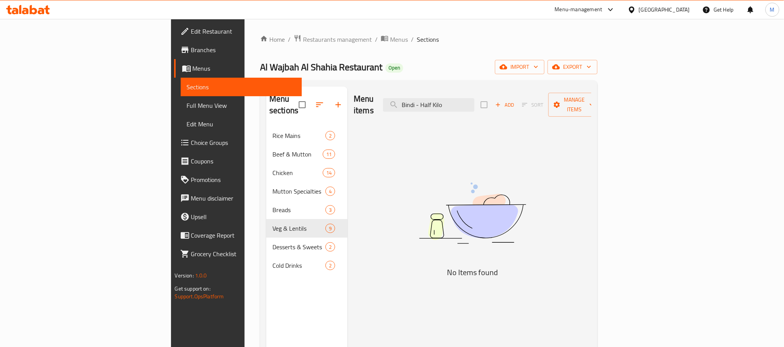
drag, startPoint x: 473, startPoint y: 103, endPoint x: 706, endPoint y: 118, distance: 233.5
click at [591, 118] on div "Menu items Bindi - Half Kilo Add Sort Manage items No Items found" at bounding box center [469, 260] width 244 height 347
type input "okra"
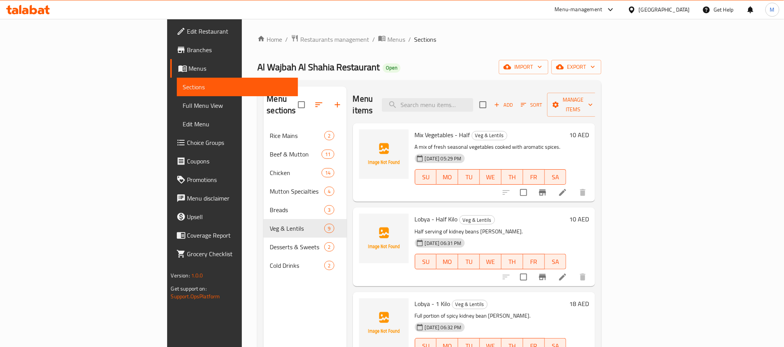
paste input "كاريلا"
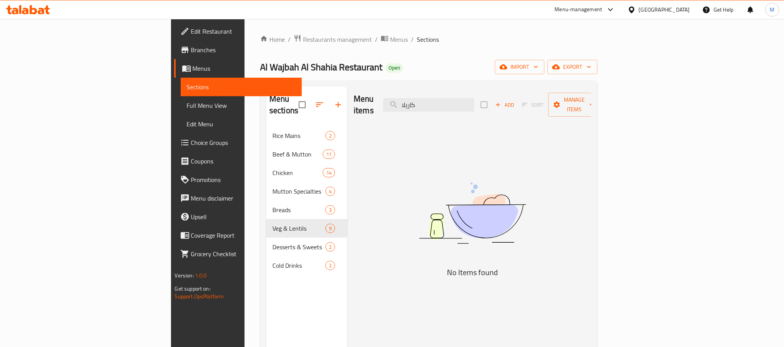
type input "كاريلا"
click at [191, 28] on span "Edit Restaurant" at bounding box center [243, 31] width 104 height 9
